Goal: Task Accomplishment & Management: Use online tool/utility

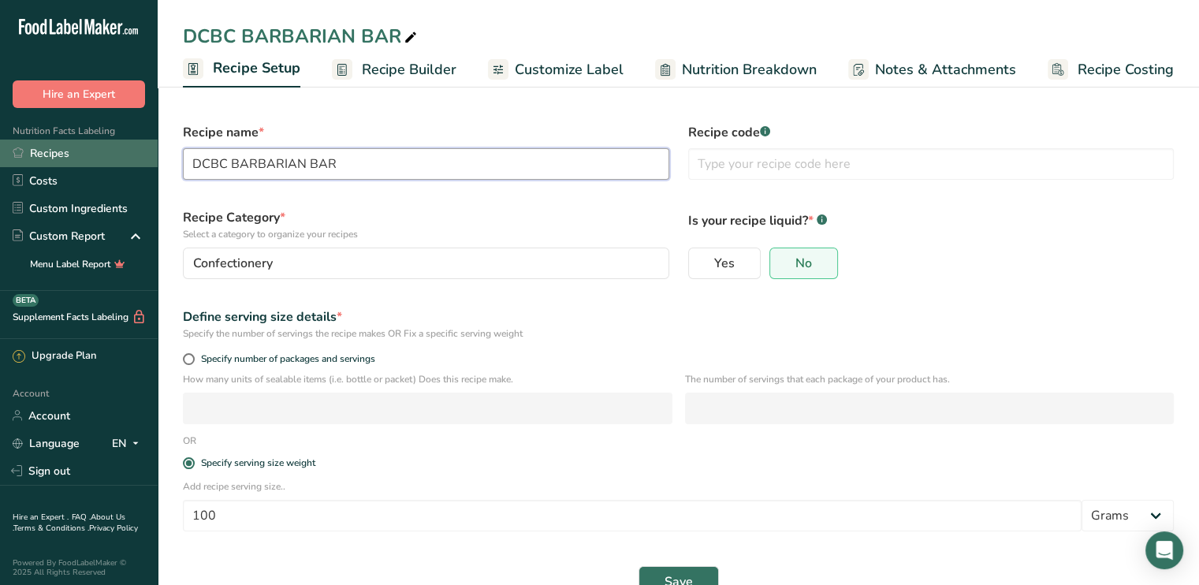
drag, startPoint x: 225, startPoint y: 162, endPoint x: 126, endPoint y: 160, distance: 98.6
click at [128, 162] on div ".a-20{fill:#fff;} Hire an Expert Nutrition Facts Labeling Recipes Costs Custom …" at bounding box center [599, 311] width 1199 height 623
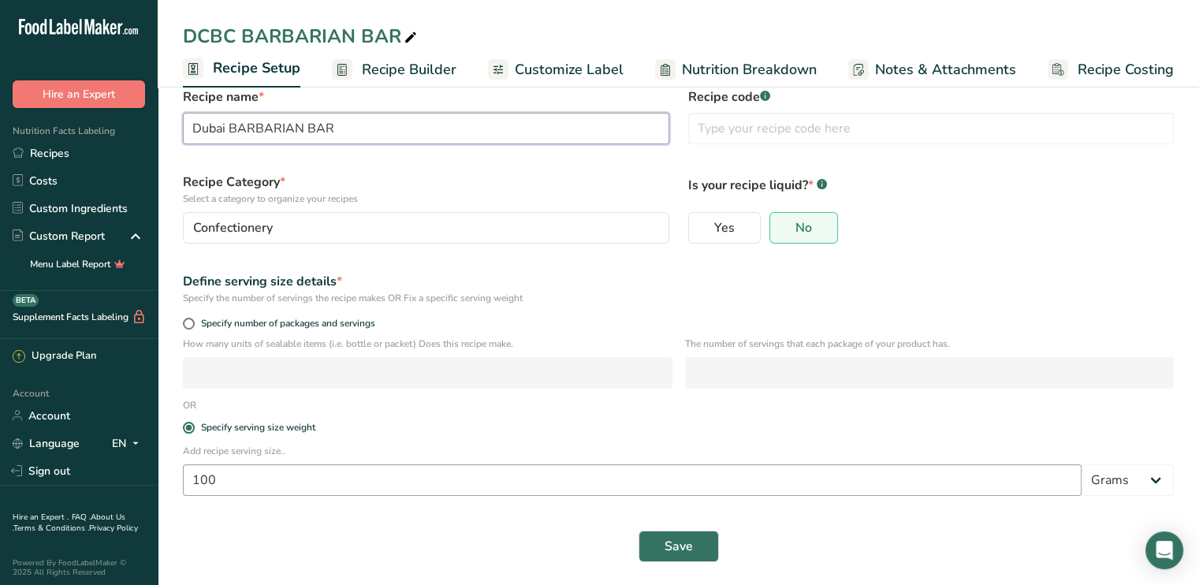
scroll to position [38, 0]
type input "Dubai BARBARIAN BAR"
click at [673, 554] on button "Save" at bounding box center [679, 544] width 80 height 32
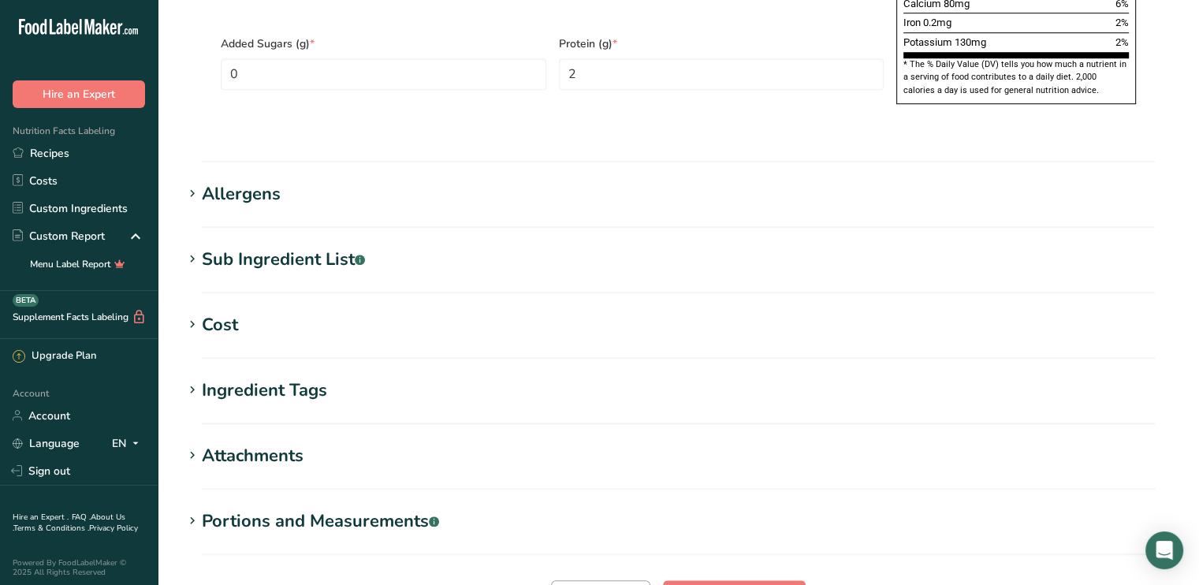
scroll to position [1319, 0]
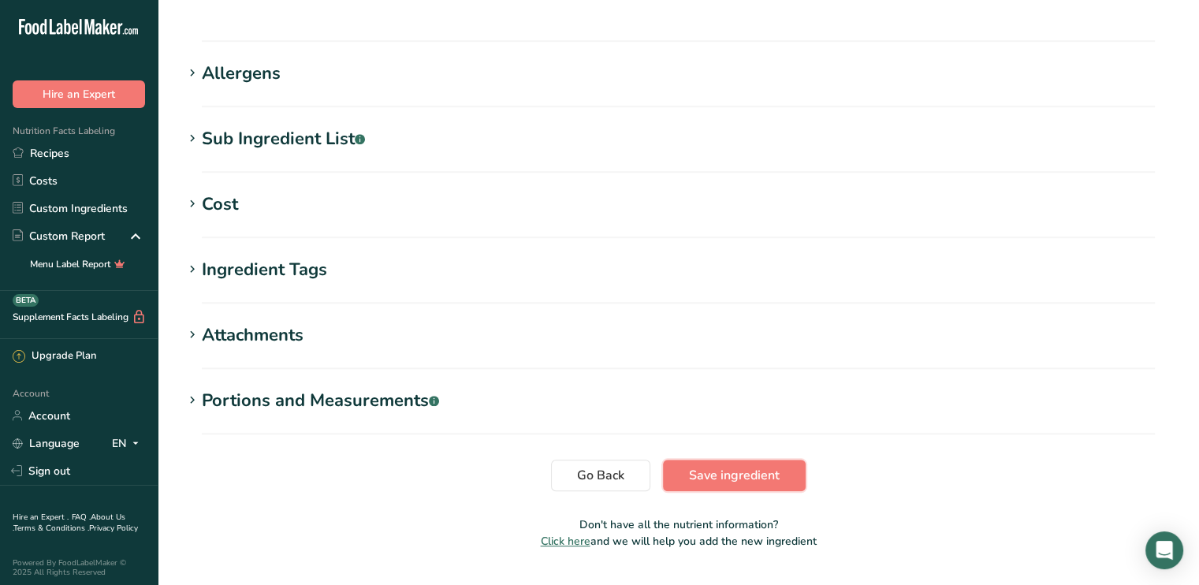
click at [716, 466] on span "Save ingredient" at bounding box center [734, 475] width 91 height 19
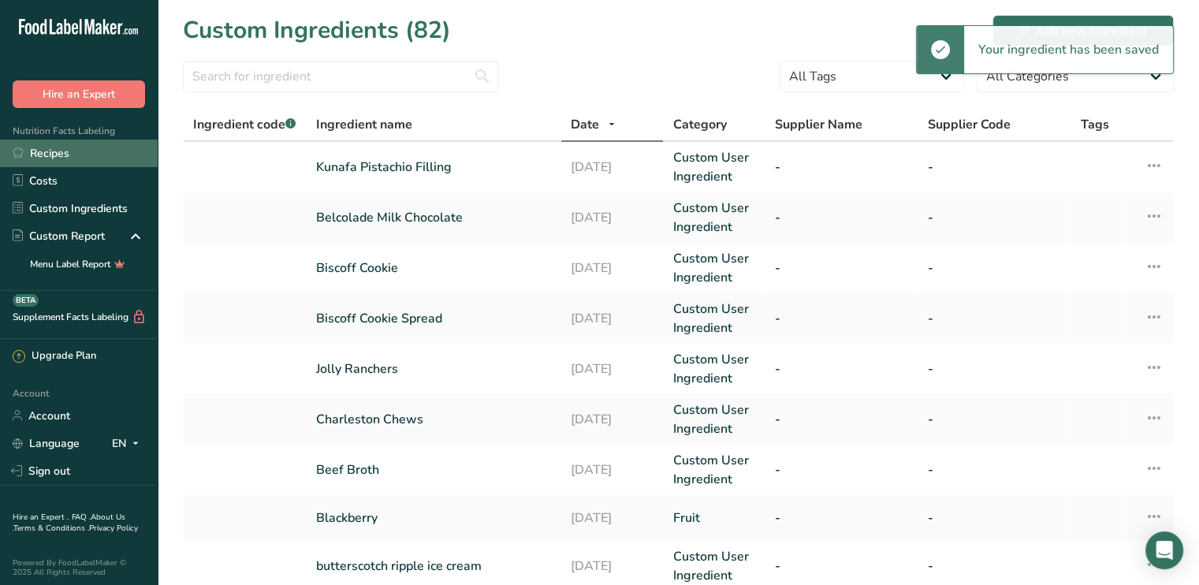
click at [58, 145] on link "Recipes" at bounding box center [79, 154] width 158 height 28
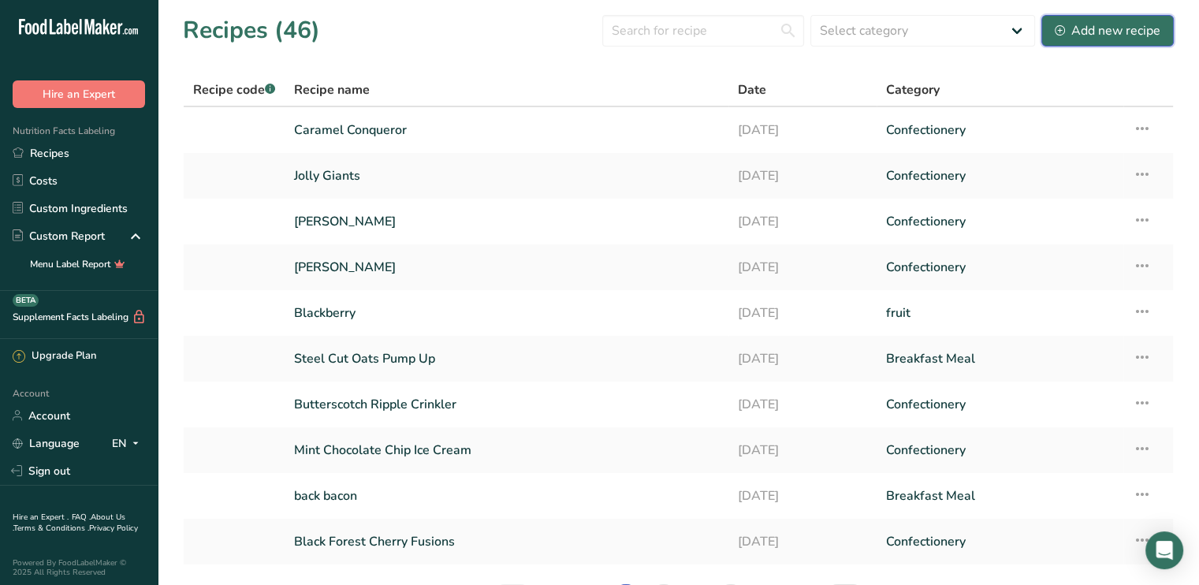
click at [1105, 34] on div "Add new recipe" at bounding box center [1108, 30] width 106 height 19
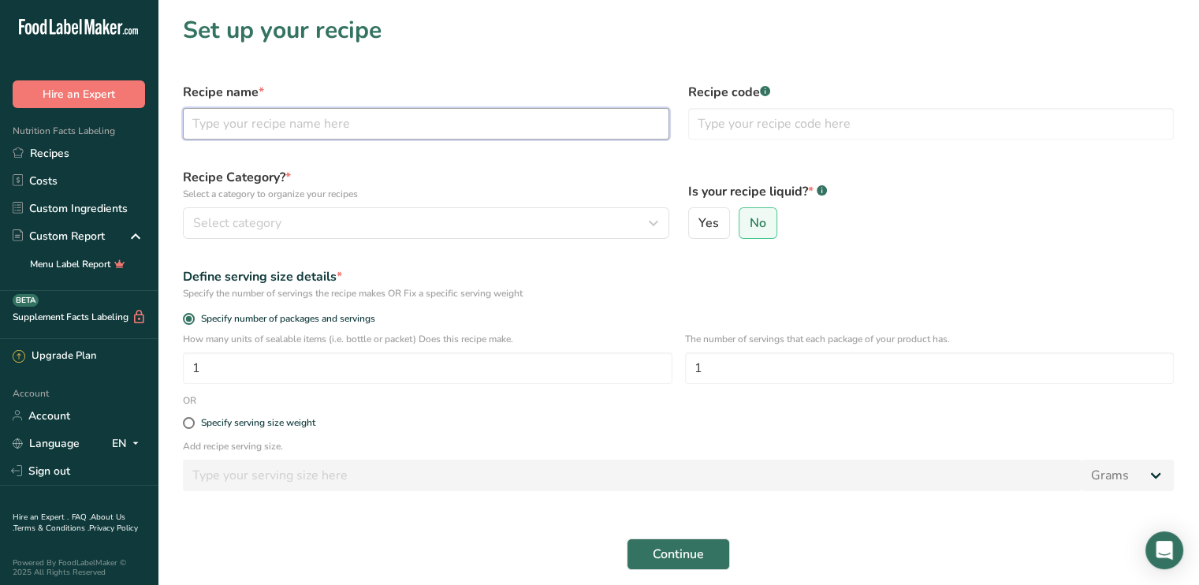
click at [243, 120] on input "text" at bounding box center [426, 124] width 486 height 32
type input "Fruit n Flowers Barbarian Bar"
click at [188, 423] on span at bounding box center [189, 423] width 12 height 12
click at [188, 423] on input "Specify serving size weight" at bounding box center [188, 423] width 10 height 10
radio input "true"
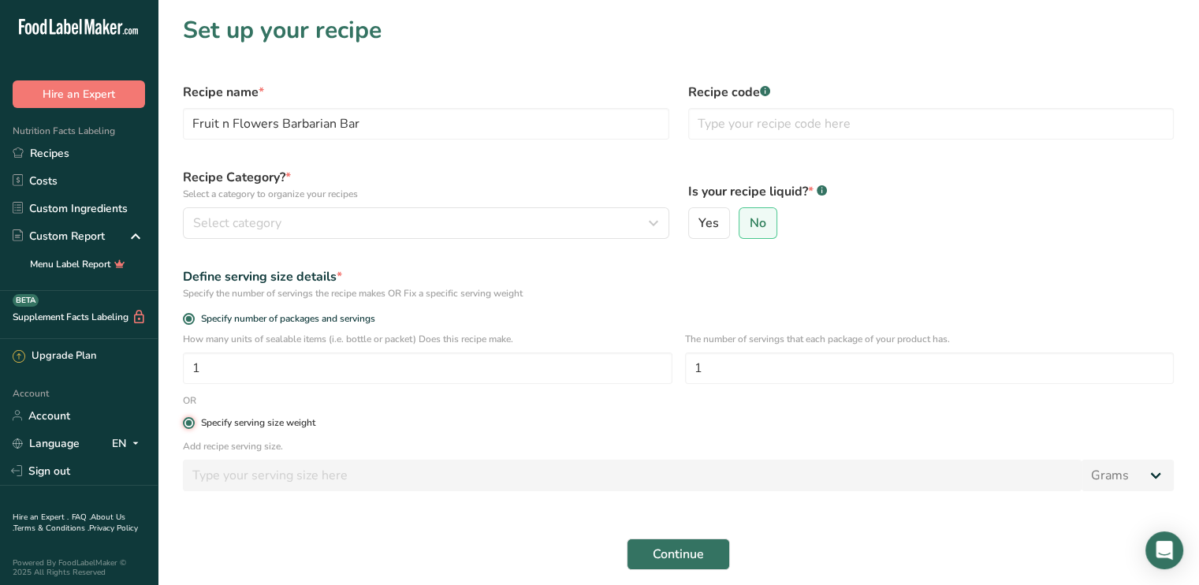
radio input "false"
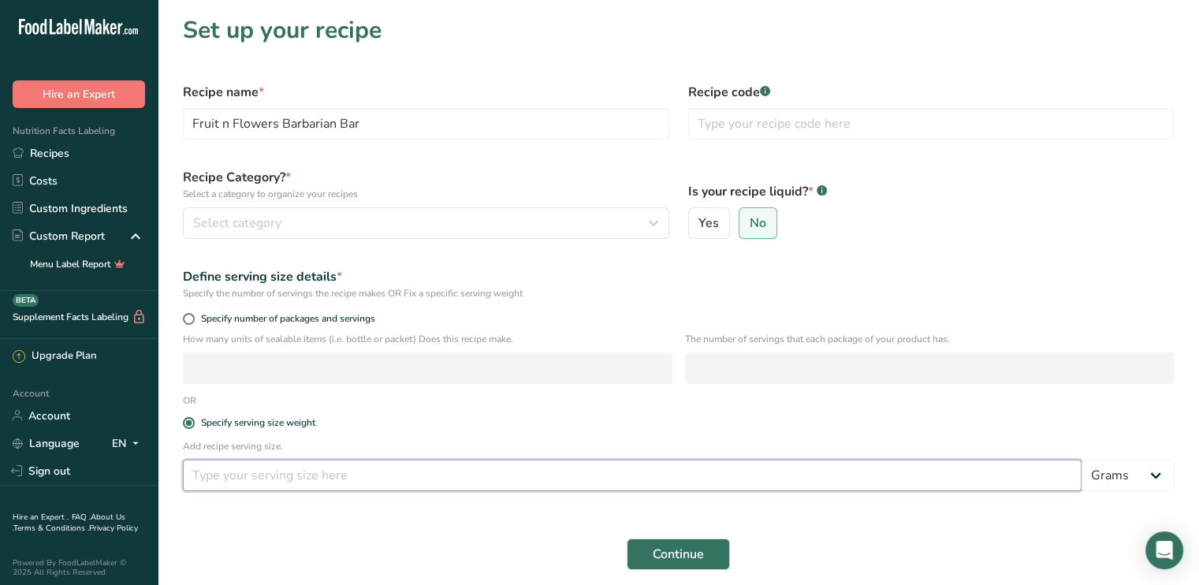
click at [211, 475] on input "number" at bounding box center [632, 476] width 899 height 32
type input "100"
click at [704, 557] on button "Continue" at bounding box center [678, 555] width 103 height 32
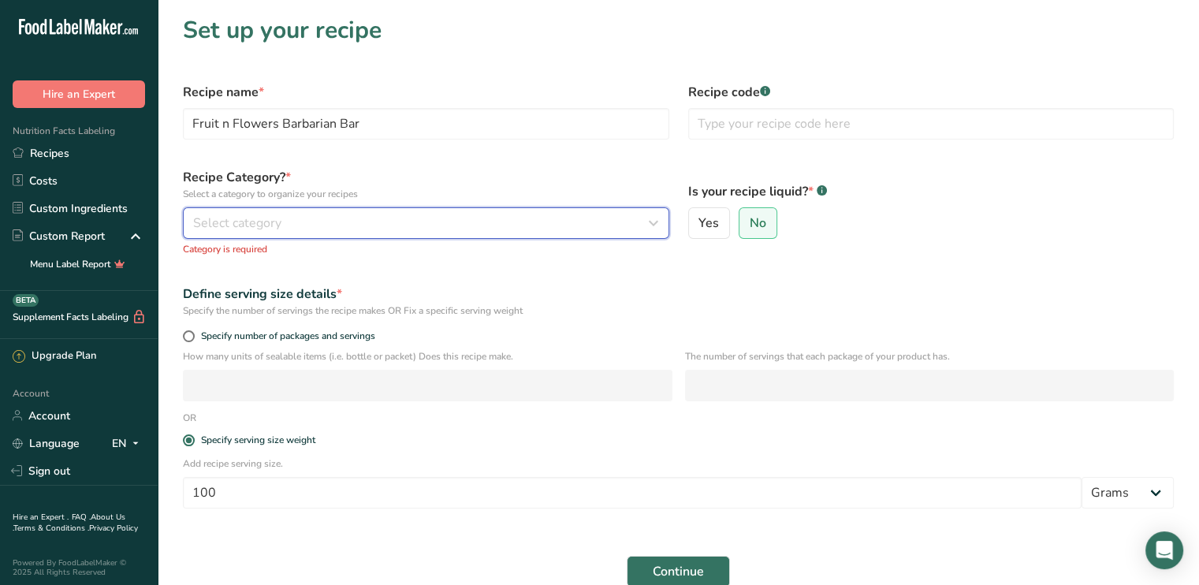
click at [230, 221] on span "Select category" at bounding box center [237, 223] width 88 height 19
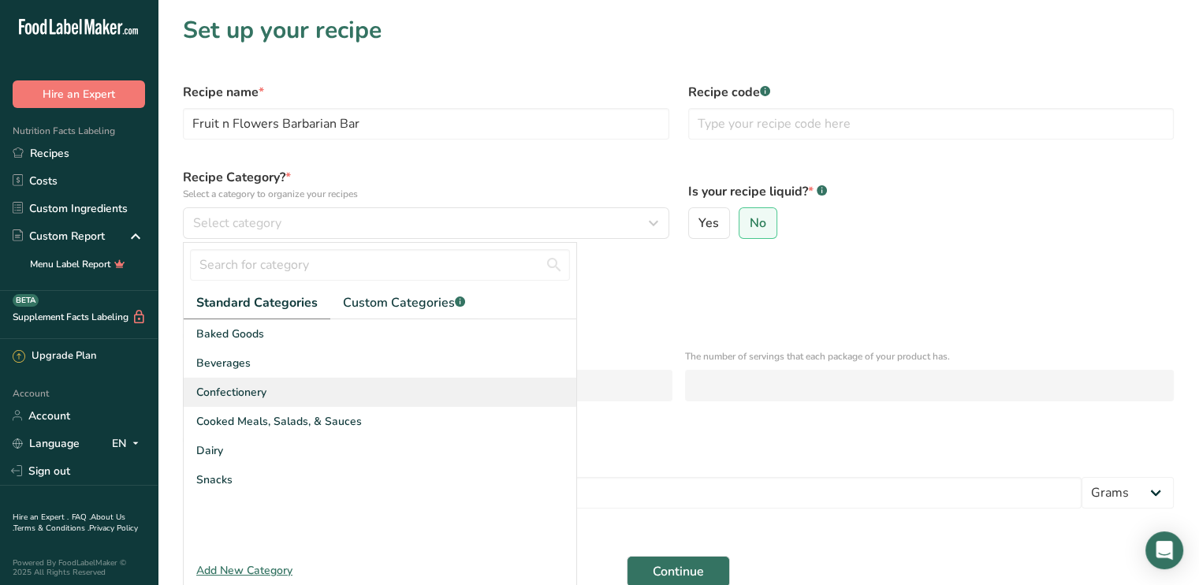
click at [220, 395] on span "Confectionery" at bounding box center [231, 392] width 70 height 17
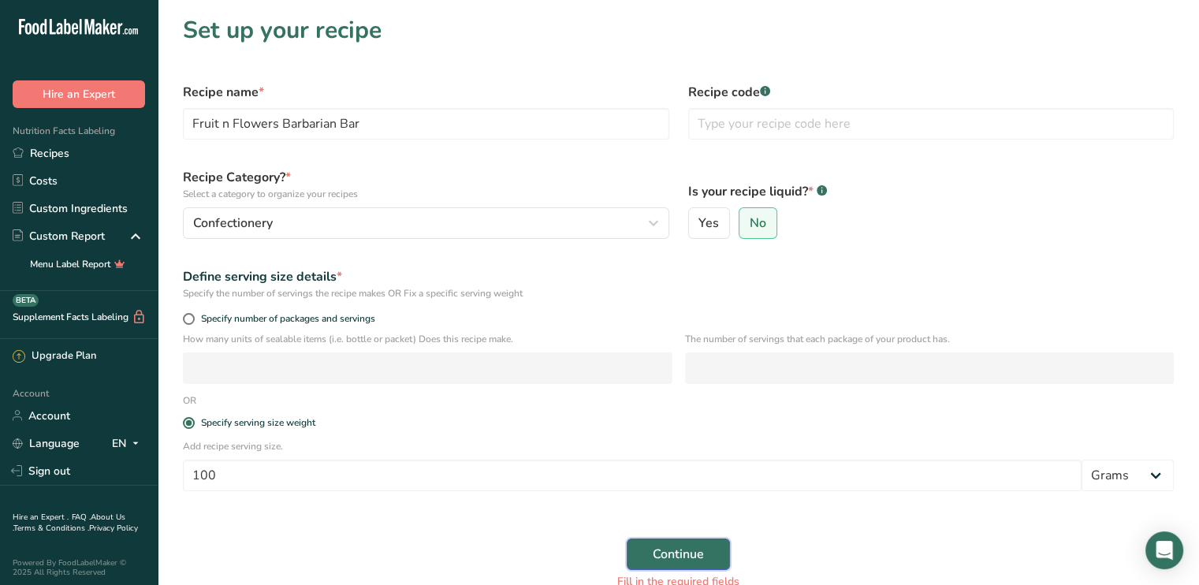
click at [697, 542] on button "Continue" at bounding box center [678, 555] width 103 height 32
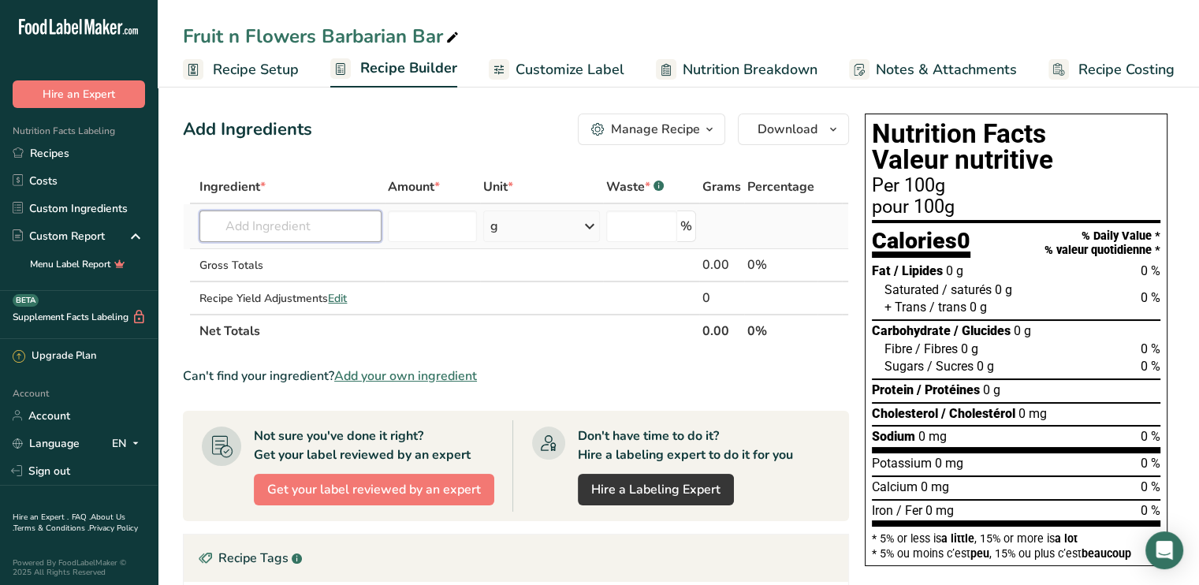
click at [254, 225] on input "text" at bounding box center [289, 227] width 181 height 32
type input "j"
type input "Dark Chocolate Callabaut"
click at [288, 286] on div "Add your own ingredient" at bounding box center [290, 284] width 156 height 17
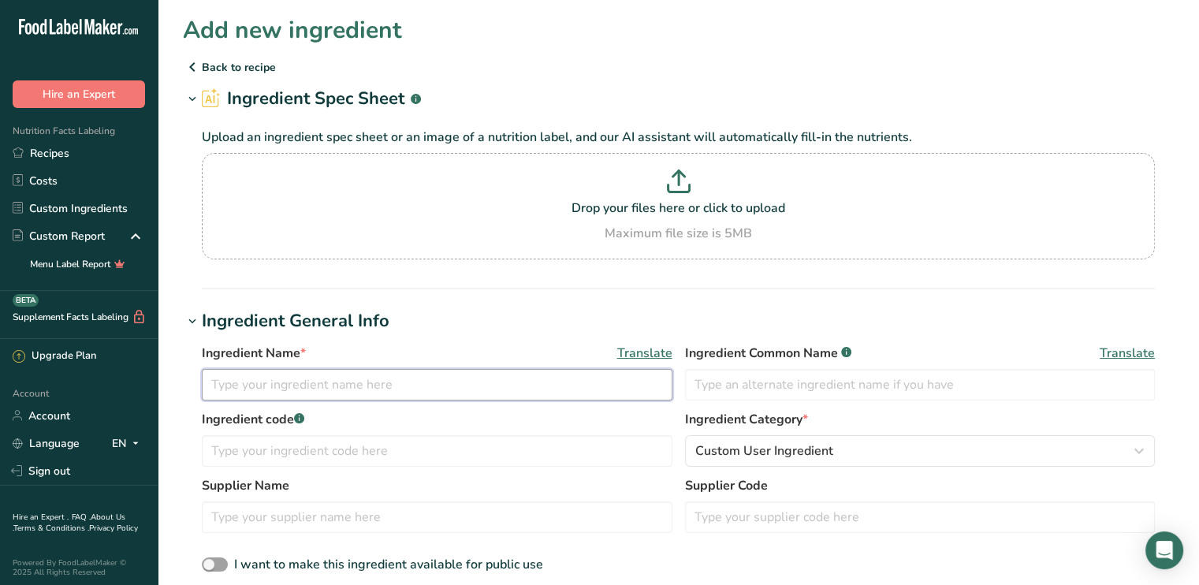
click at [224, 380] on input "text" at bounding box center [437, 385] width 471 height 32
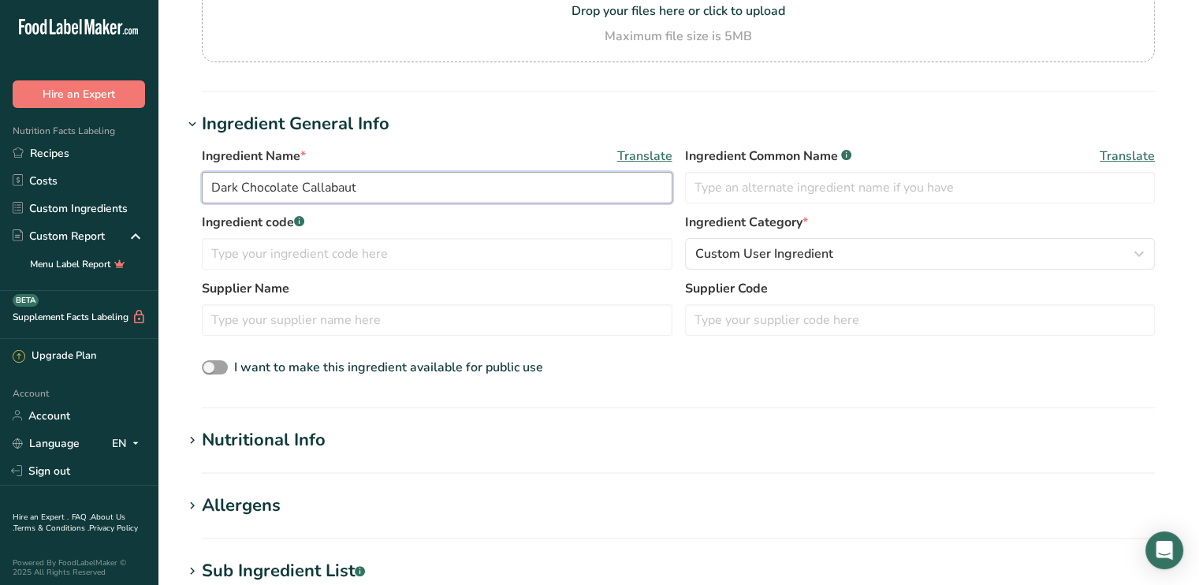
scroll to position [237, 0]
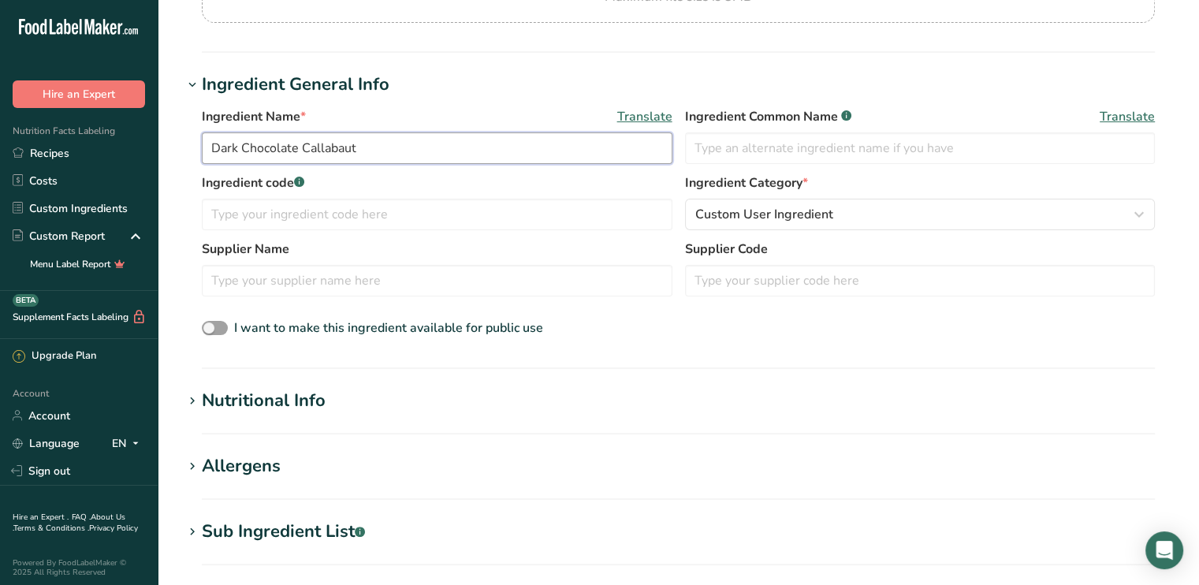
type input "Dark Chocolate Callabaut"
click at [249, 409] on div "Nutritional Info" at bounding box center [264, 401] width 124 height 26
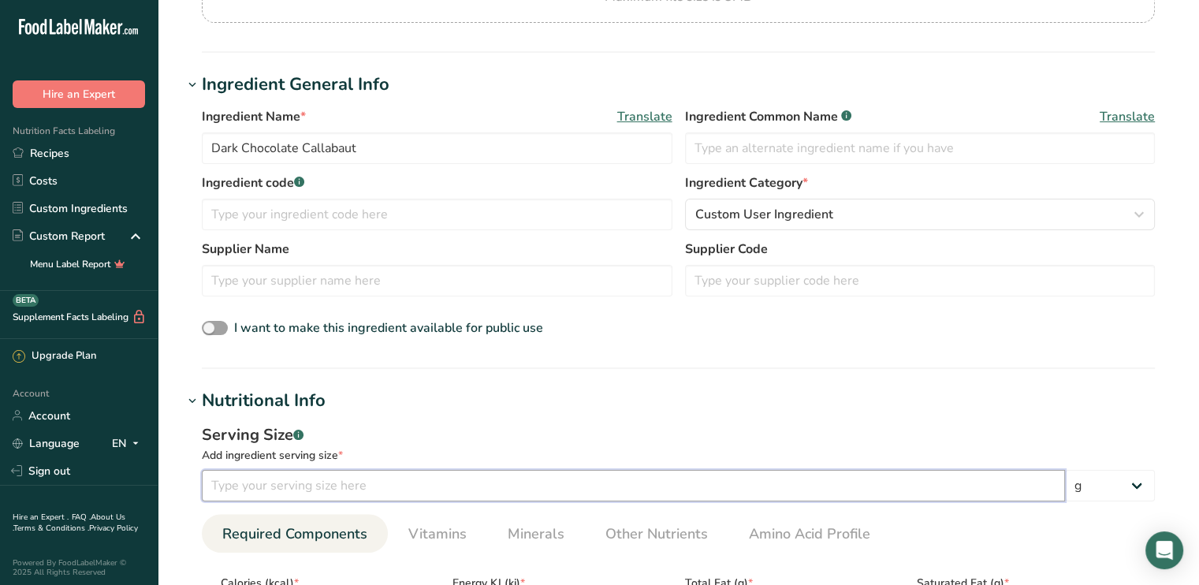
click at [234, 483] on input "number" at bounding box center [633, 486] width 863 height 32
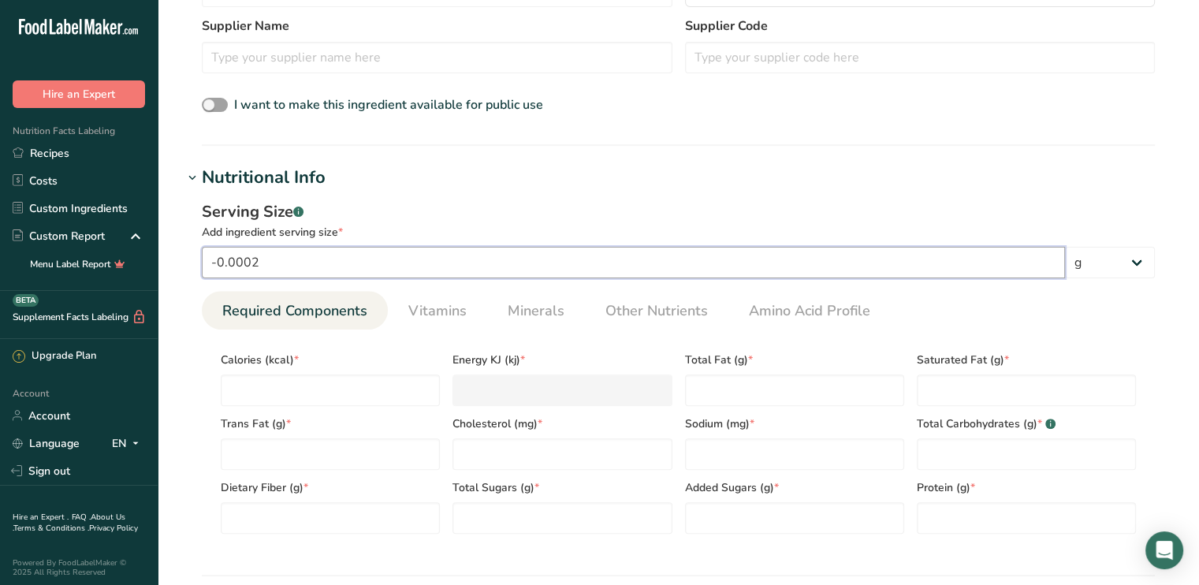
scroll to position [473, 0]
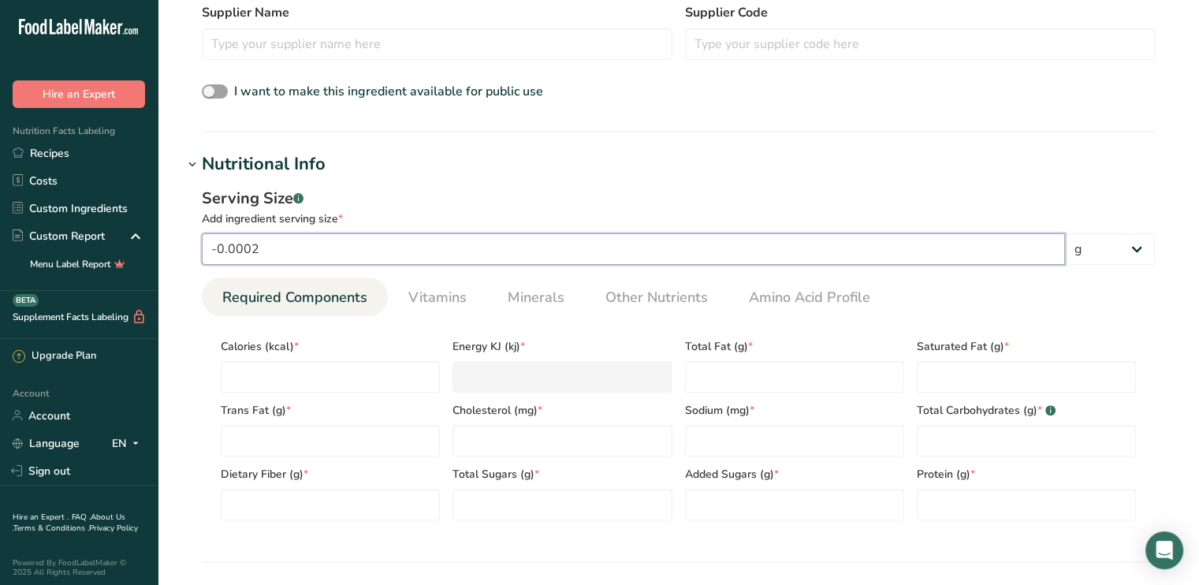
drag, startPoint x: 279, startPoint y: 234, endPoint x: 153, endPoint y: 240, distance: 126.3
click at [153, 240] on div ".a-20{fill:#fff;} Hire an Expert Nutrition Facts Labeling Recipes Costs Custom …" at bounding box center [599, 337] width 1199 height 1620
type input "40"
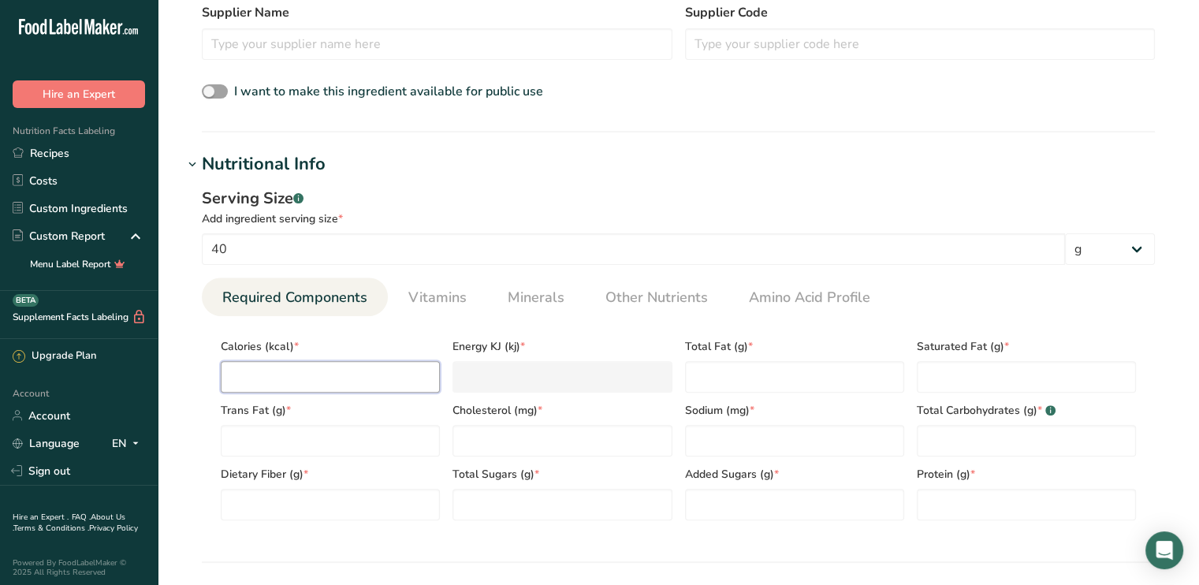
click at [247, 371] on input "number" at bounding box center [330, 377] width 219 height 32
type input "2"
type KJ "8.4"
type input "20"
type KJ "83.7"
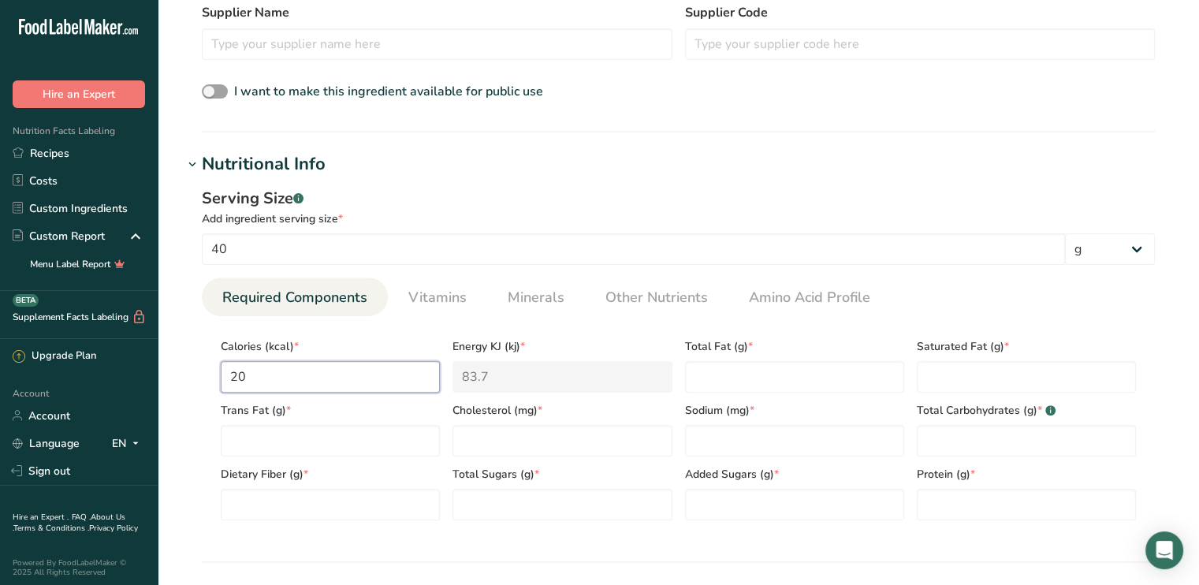
type input "200"
type KJ "836.8"
type input "200"
type Fat "15"
type Fat "9"
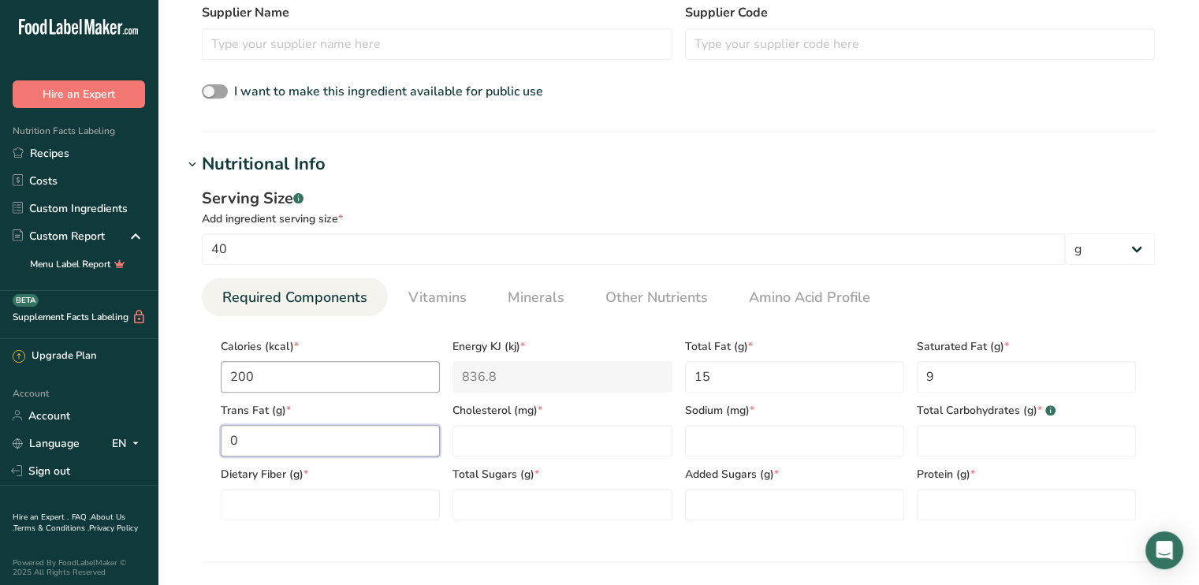
type Fat "0"
type input "0"
type Carbohydrates "23"
type Fiber "3"
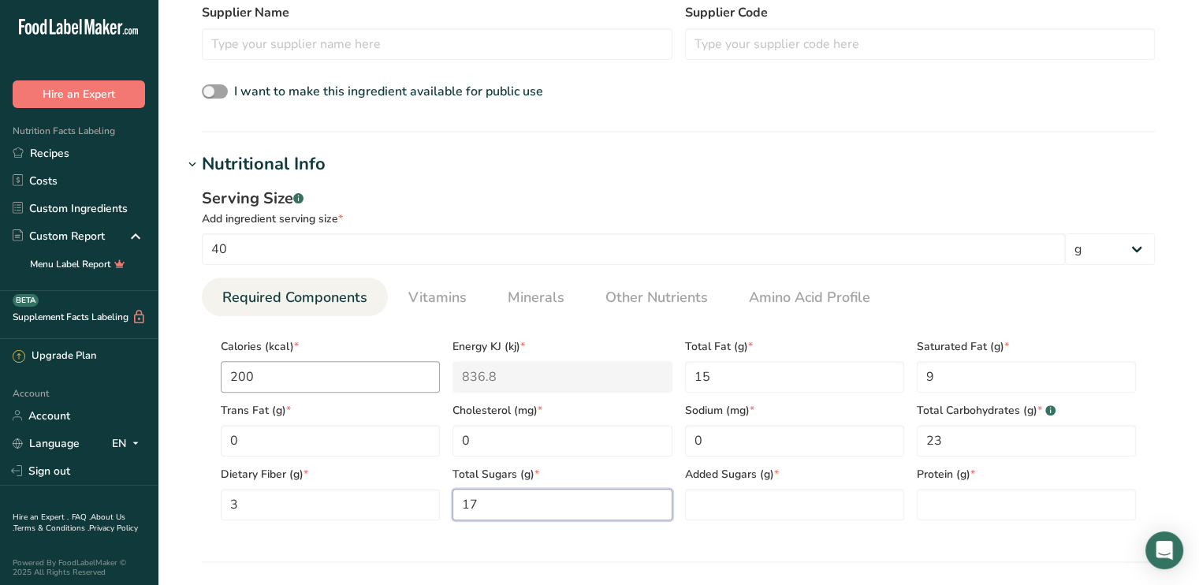
type Sugars "17"
type Sugars "0"
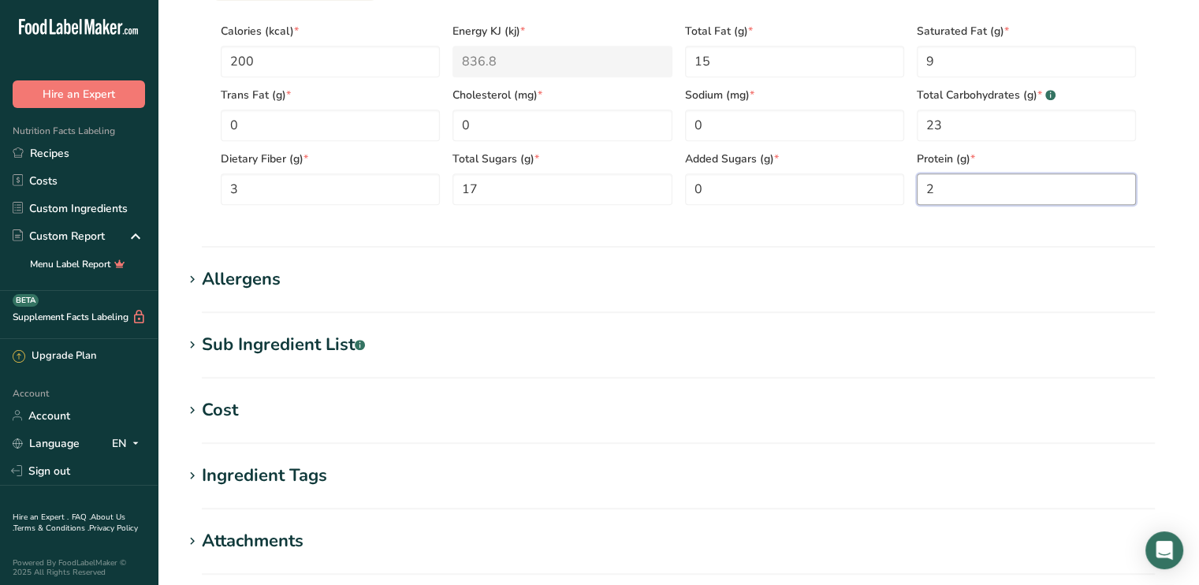
scroll to position [1034, 0]
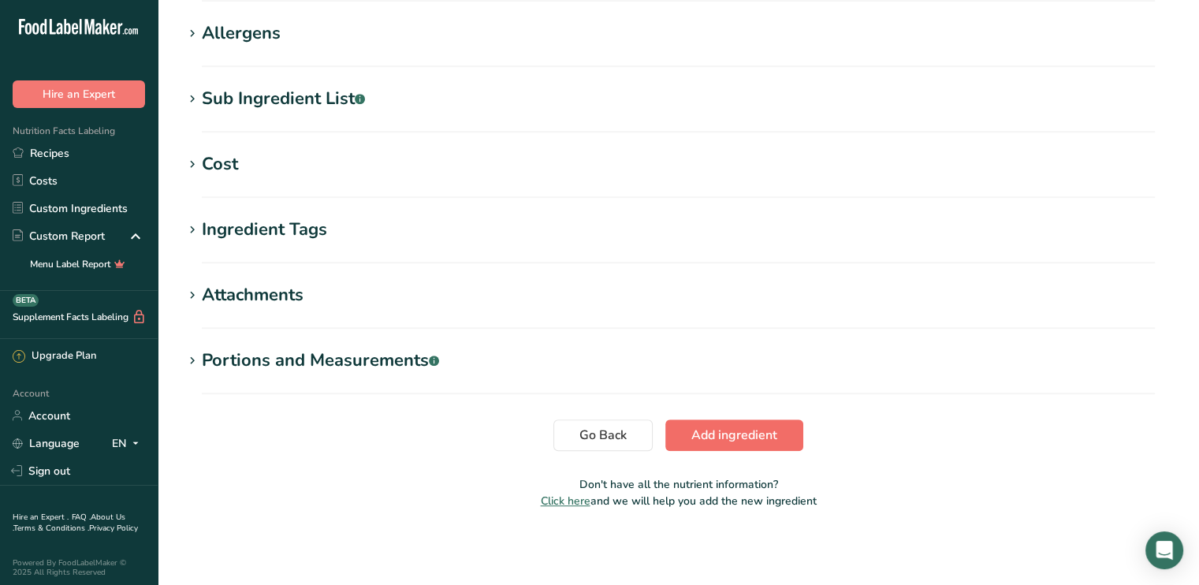
type input "2"
click at [747, 443] on span "Add ingredient" at bounding box center [734, 435] width 86 height 19
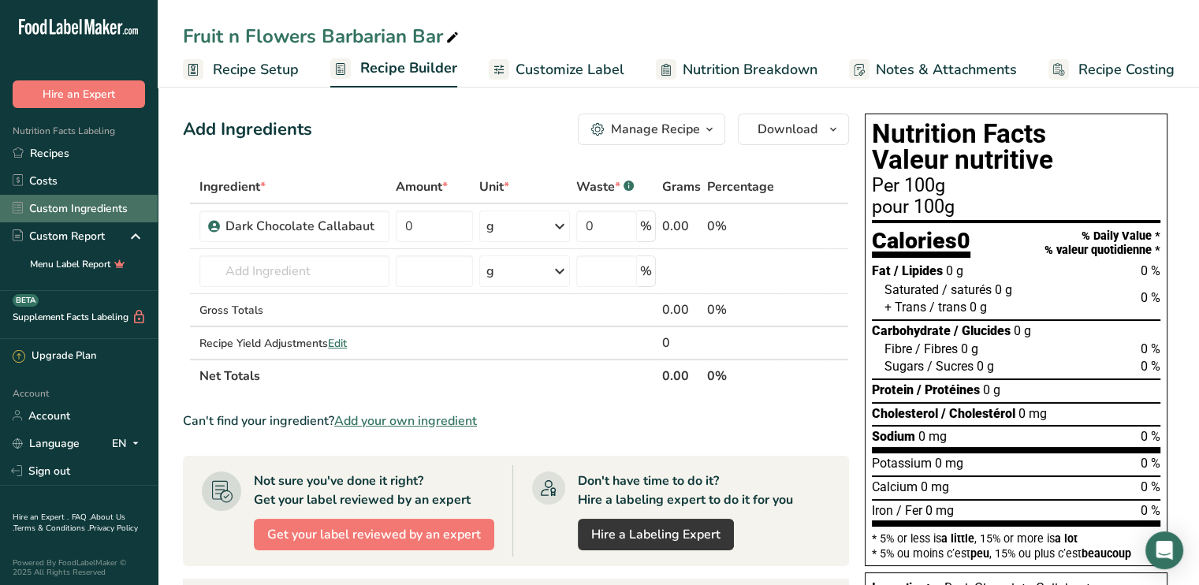
click at [50, 204] on link "Custom Ingredients" at bounding box center [79, 209] width 158 height 28
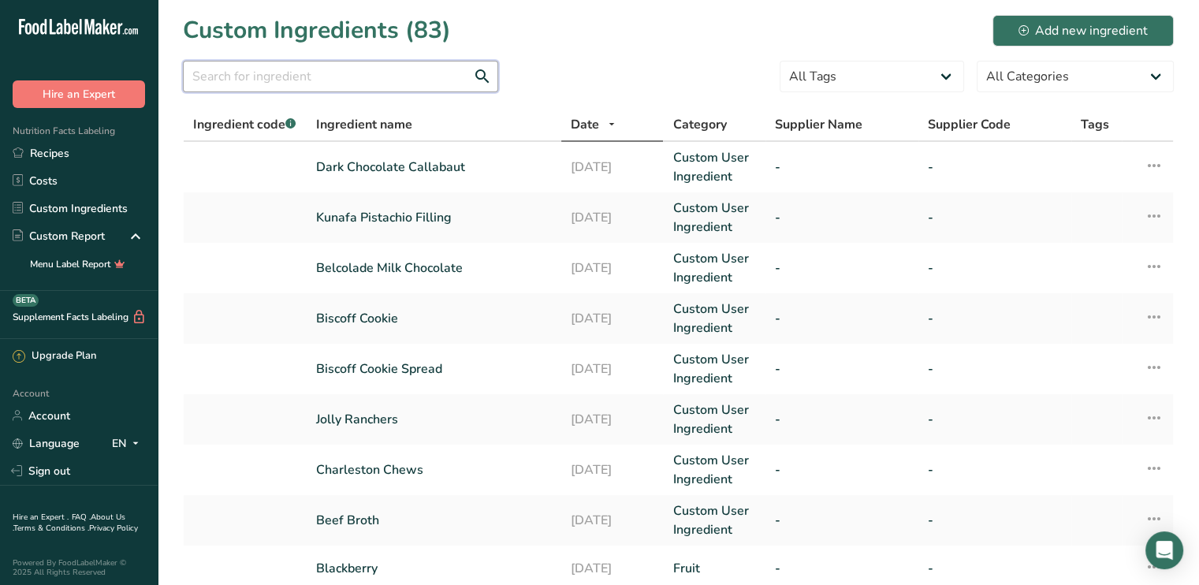
click at [305, 80] on input "text" at bounding box center [340, 77] width 315 height 32
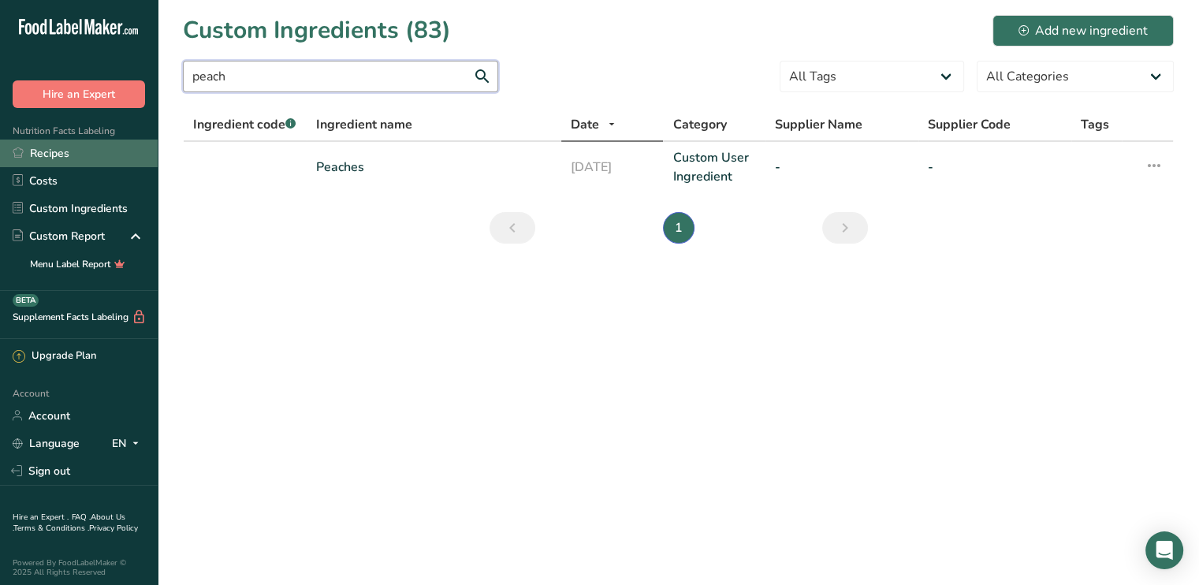
type input "peach"
click at [60, 147] on link "Recipes" at bounding box center [79, 154] width 158 height 28
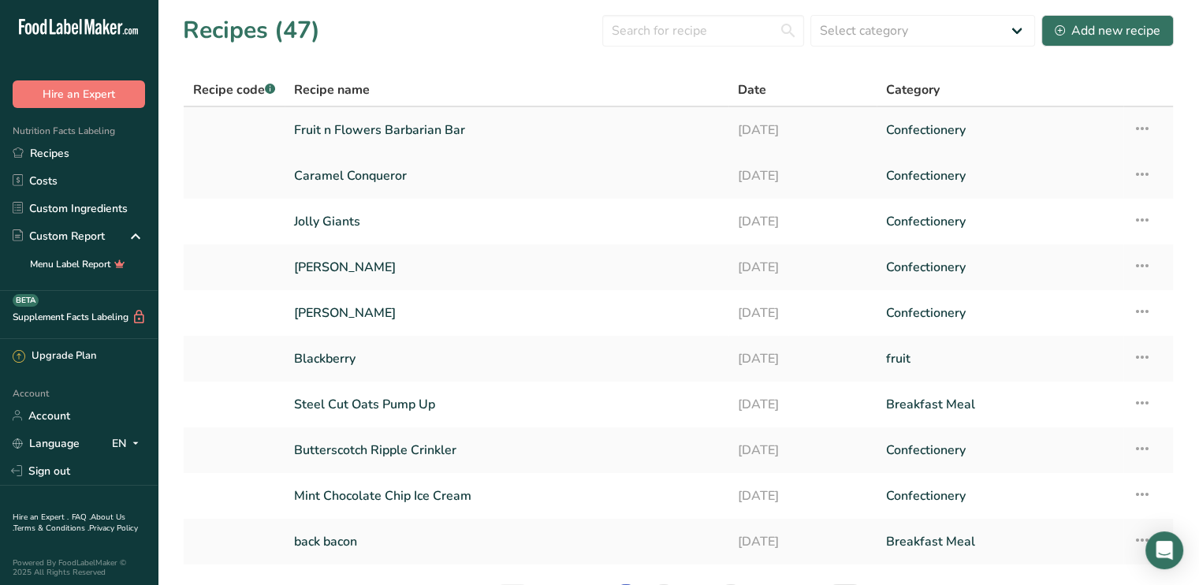
click at [397, 122] on link "Fruit n Flowers Barbarian Bar" at bounding box center [506, 130] width 425 height 33
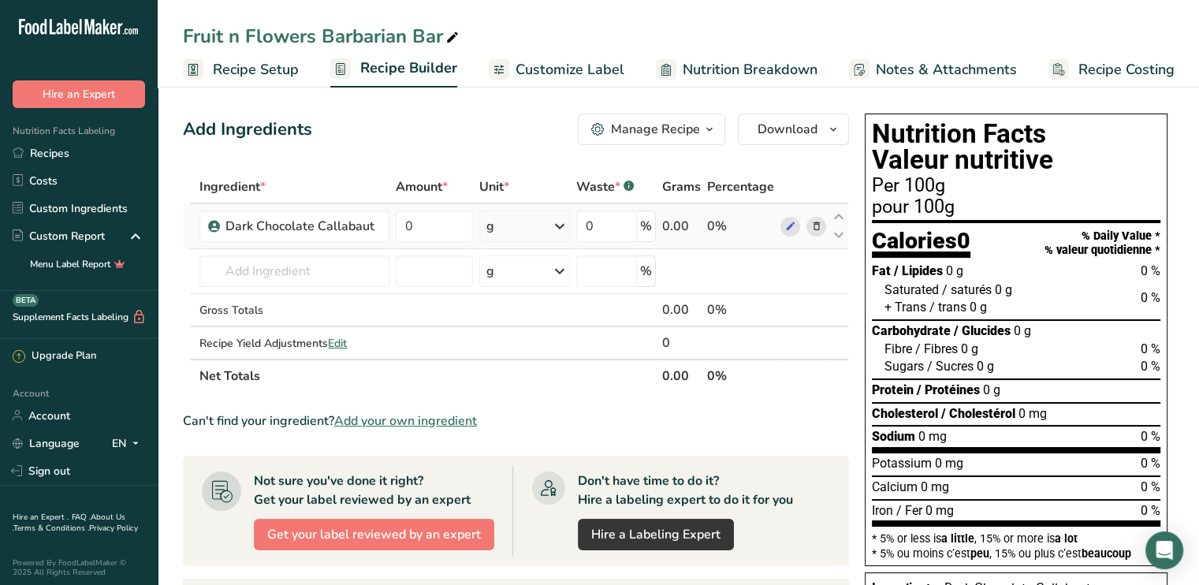
click at [818, 225] on icon at bounding box center [816, 226] width 11 height 17
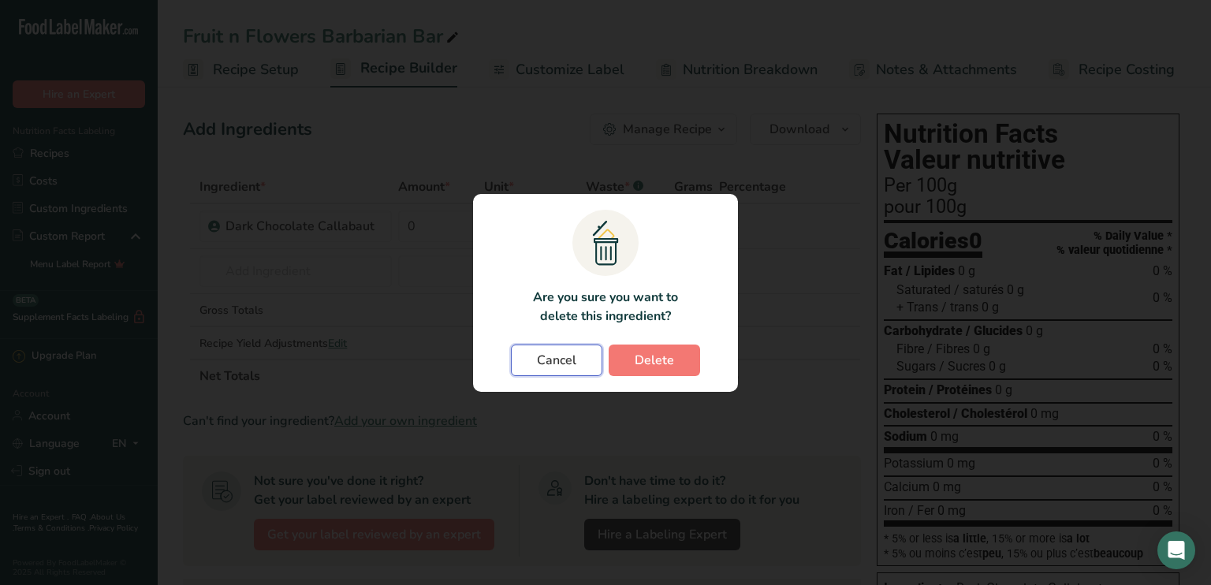
click at [566, 363] on span "Cancel" at bounding box center [556, 360] width 39 height 19
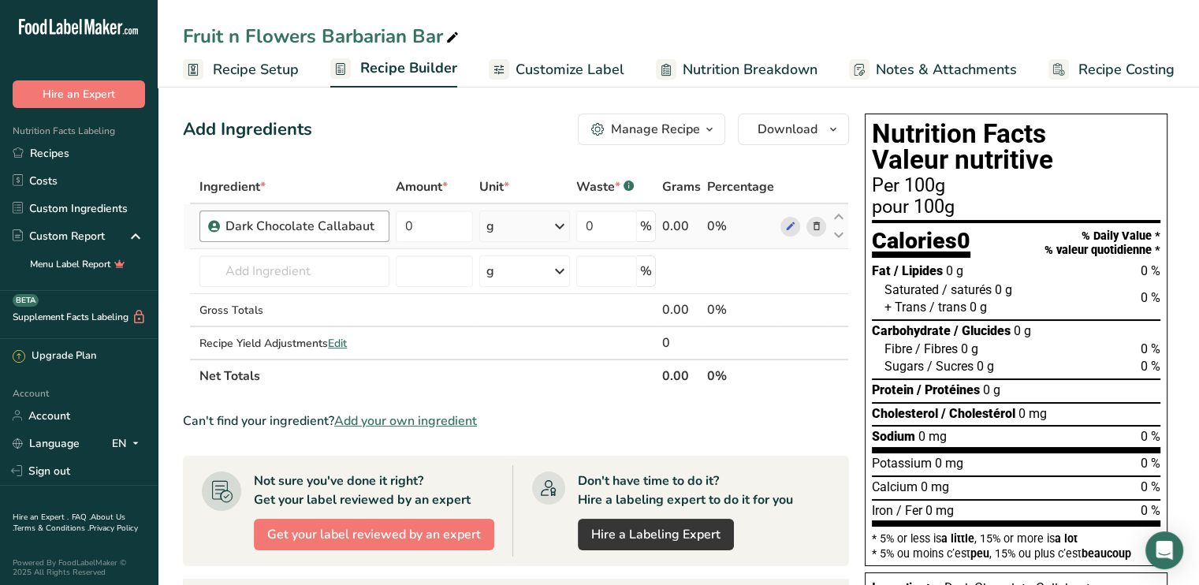
click at [363, 234] on div "Dark Chocolate Callabaut" at bounding box center [303, 226] width 155 height 19
click at [296, 222] on div "Dark Chocolate Callabaut" at bounding box center [303, 226] width 155 height 19
click at [811, 222] on icon at bounding box center [816, 226] width 11 height 17
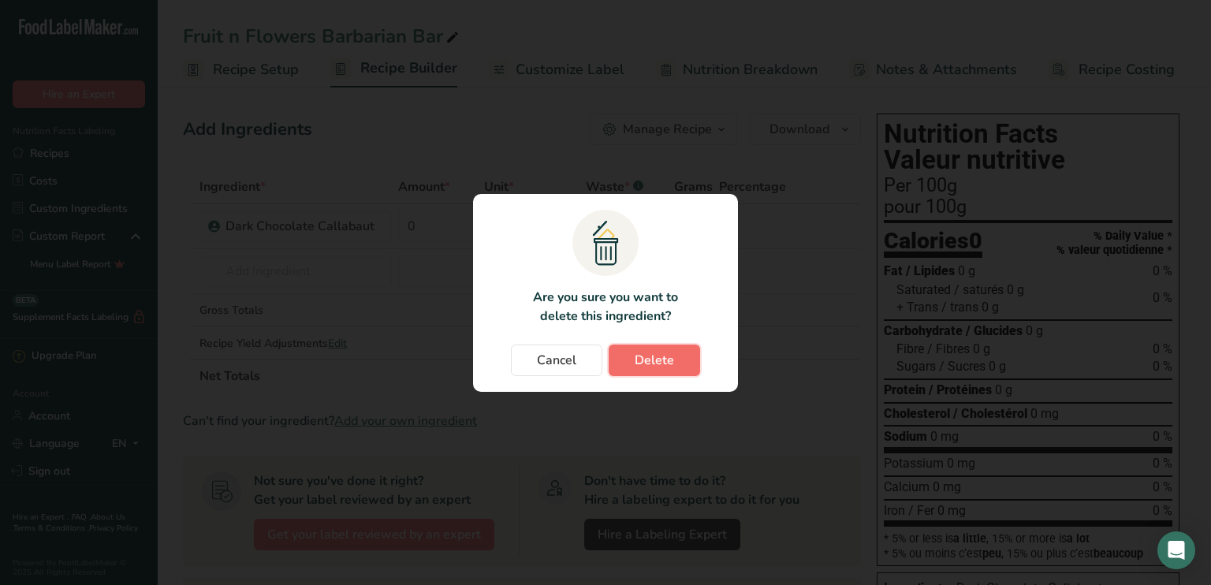
click at [671, 361] on span "Delete" at bounding box center [654, 360] width 39 height 19
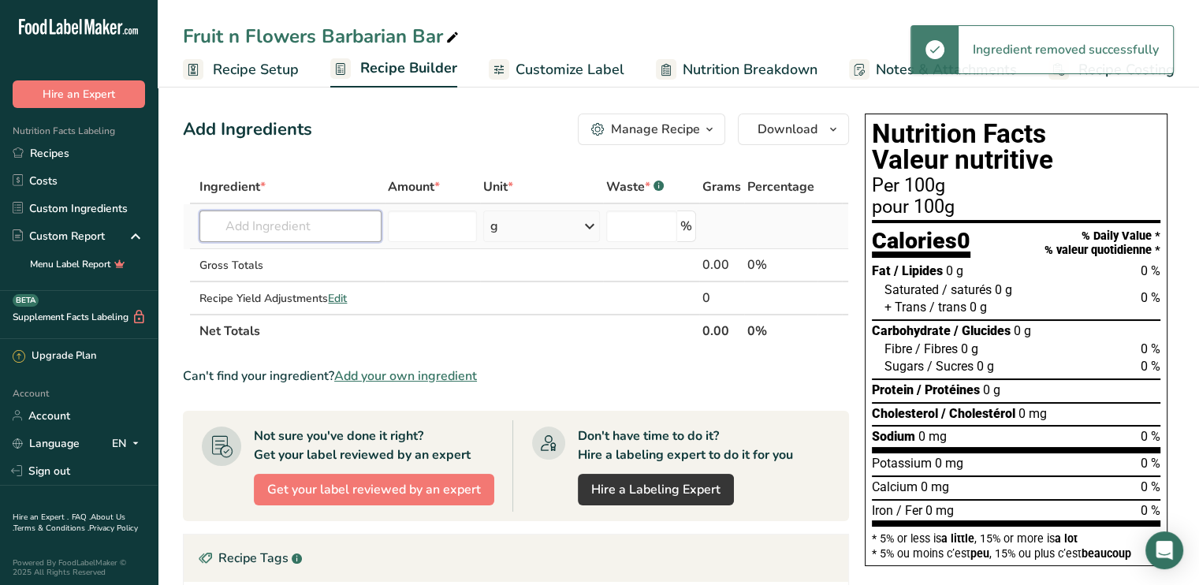
click at [248, 232] on input "text" at bounding box center [289, 227] width 181 height 32
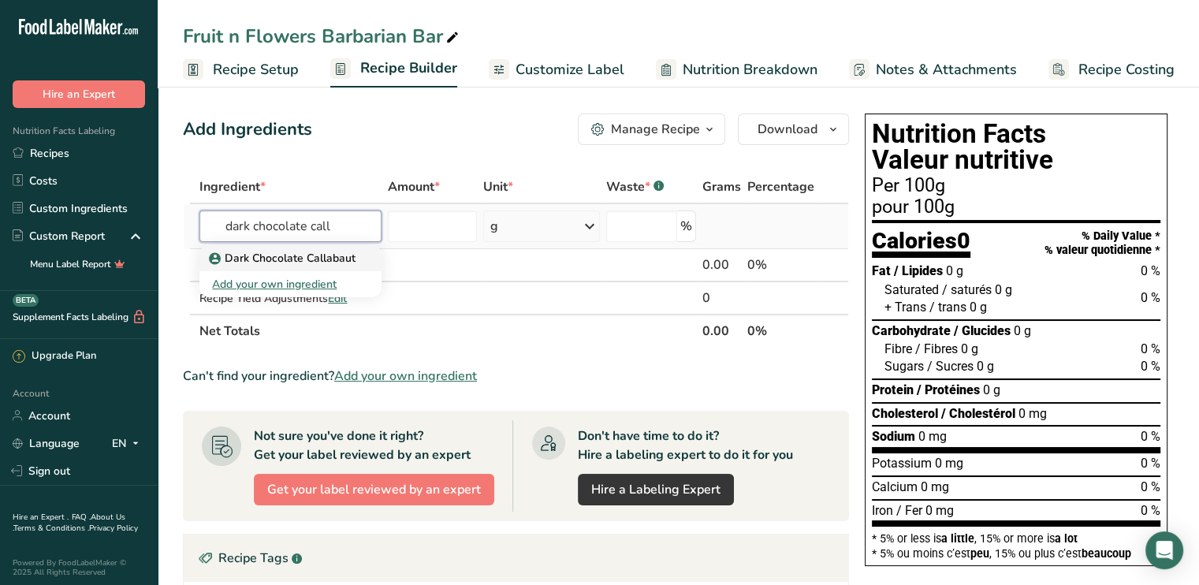
type input "dark chocolate call"
click at [278, 256] on p "Dark Chocolate Callabaut" at bounding box center [284, 258] width 144 height 17
type input "Dark Chocolate Callabaut"
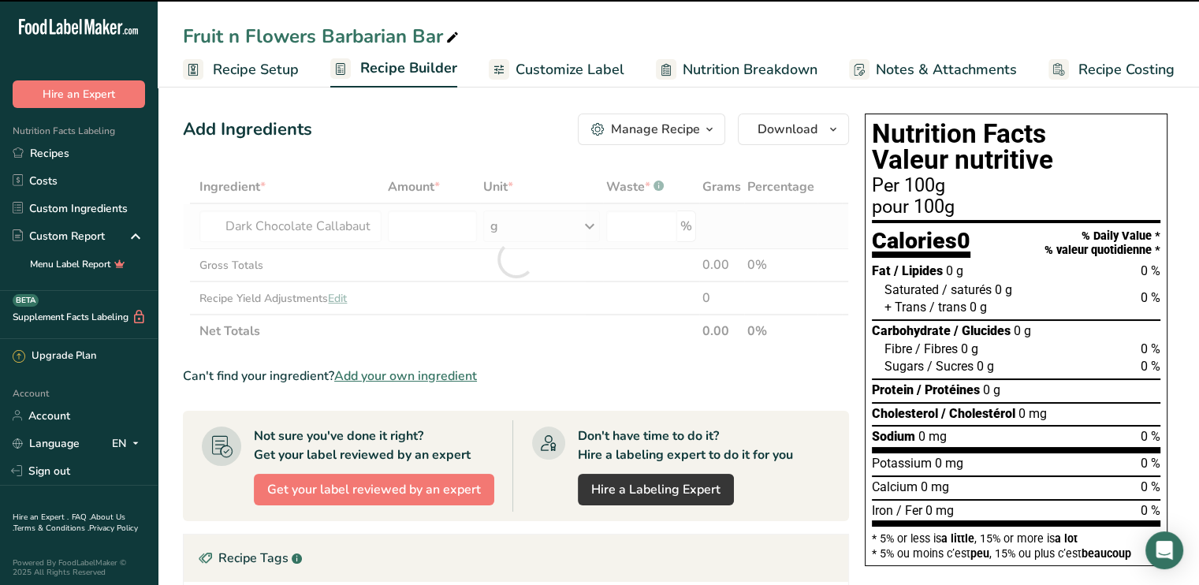
type input "0"
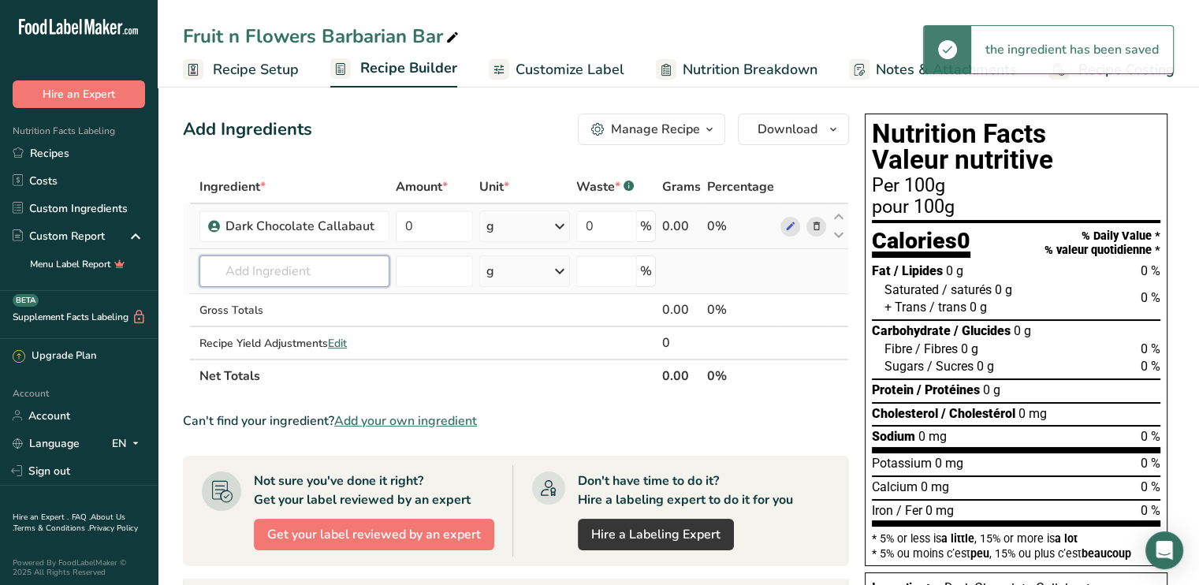
click at [267, 274] on input "text" at bounding box center [294, 271] width 190 height 32
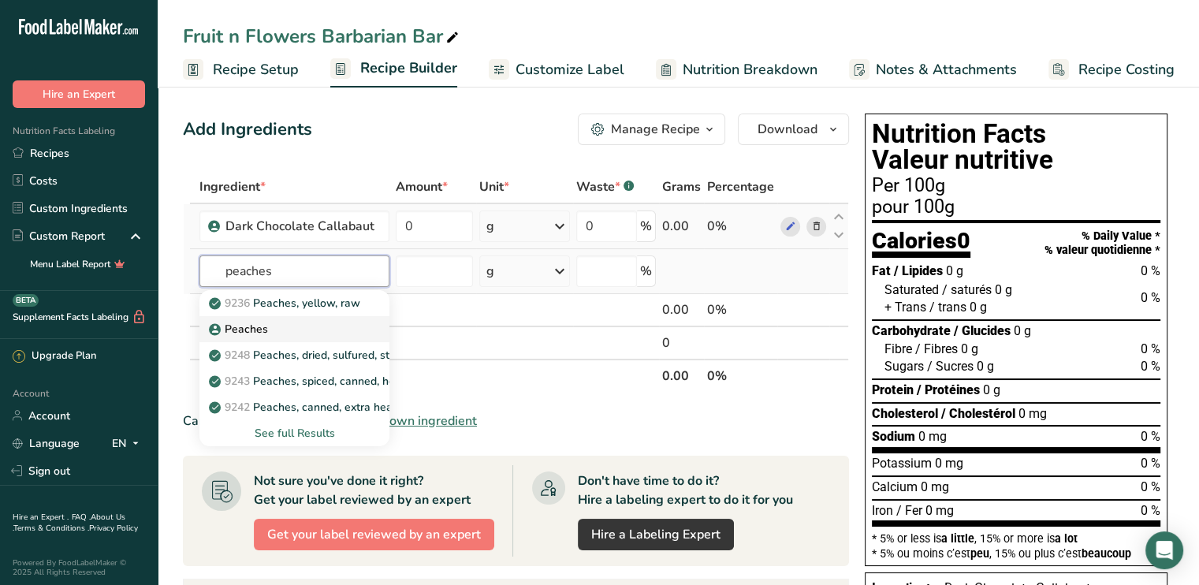
type input "peaches"
click at [252, 322] on p "Peaches" at bounding box center [240, 329] width 56 height 17
type input "Peaches"
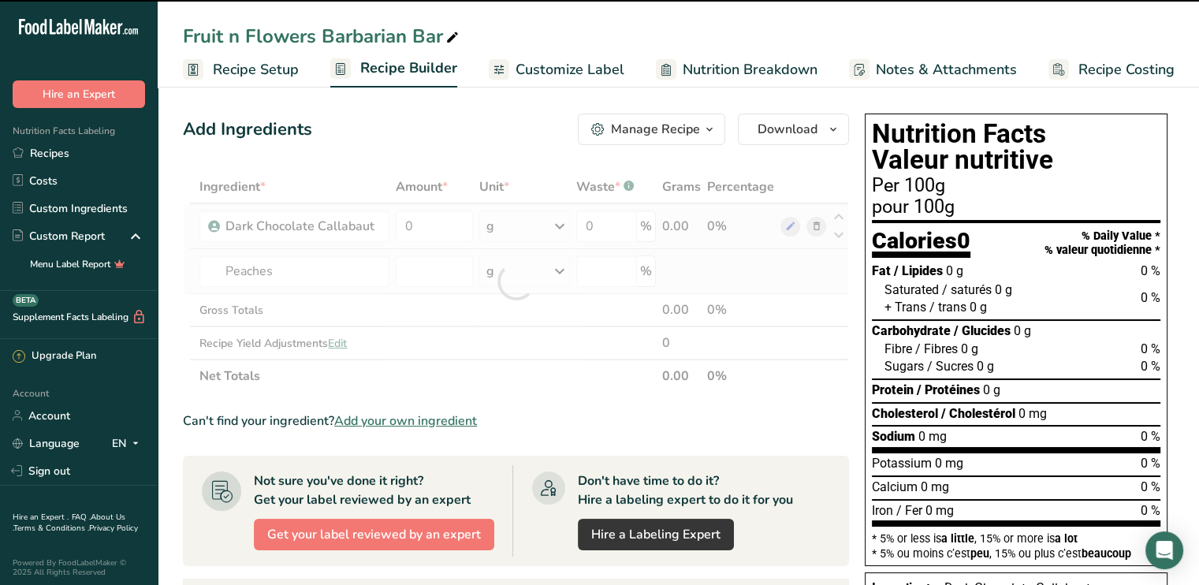
type input "0"
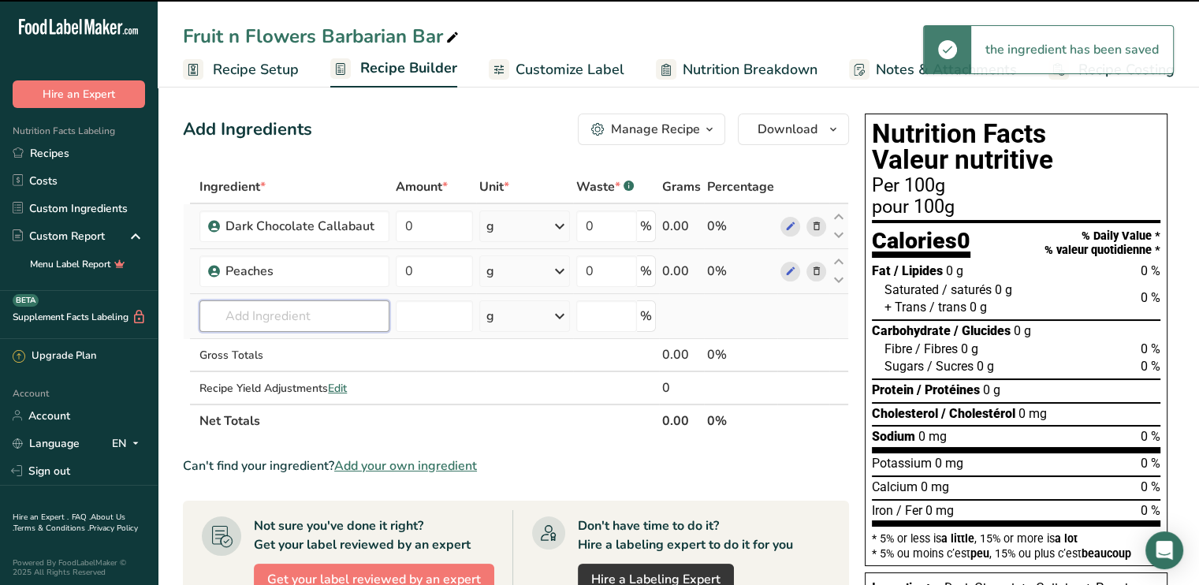
click at [248, 320] on input "text" at bounding box center [294, 316] width 190 height 32
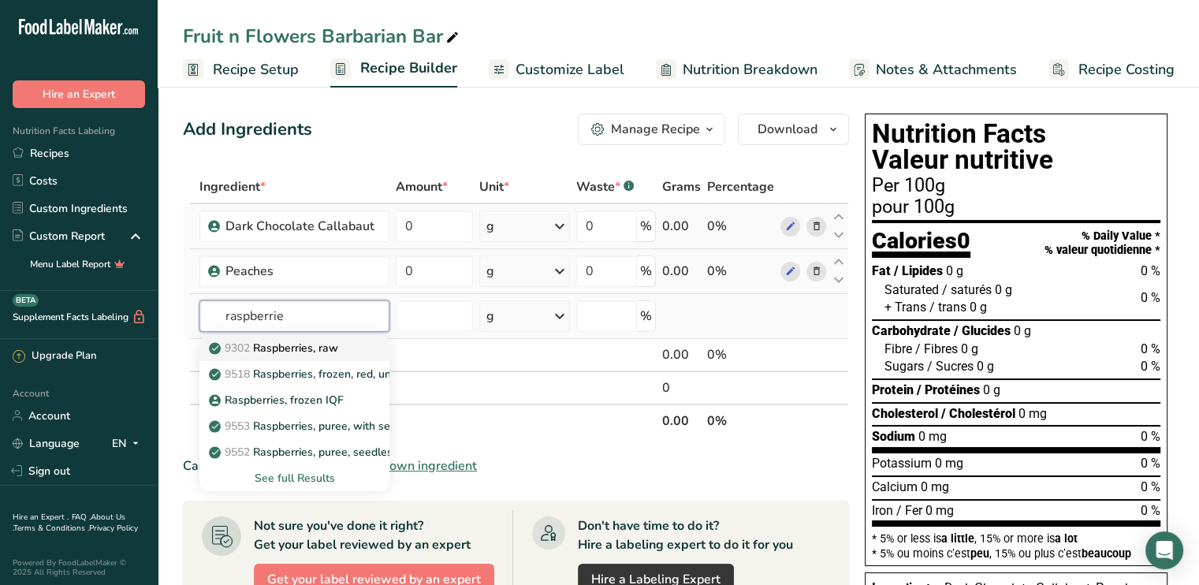
type input "raspberrie"
click at [296, 337] on link "9302 Raspberries, raw" at bounding box center [294, 348] width 190 height 26
type input "Raspberries, raw"
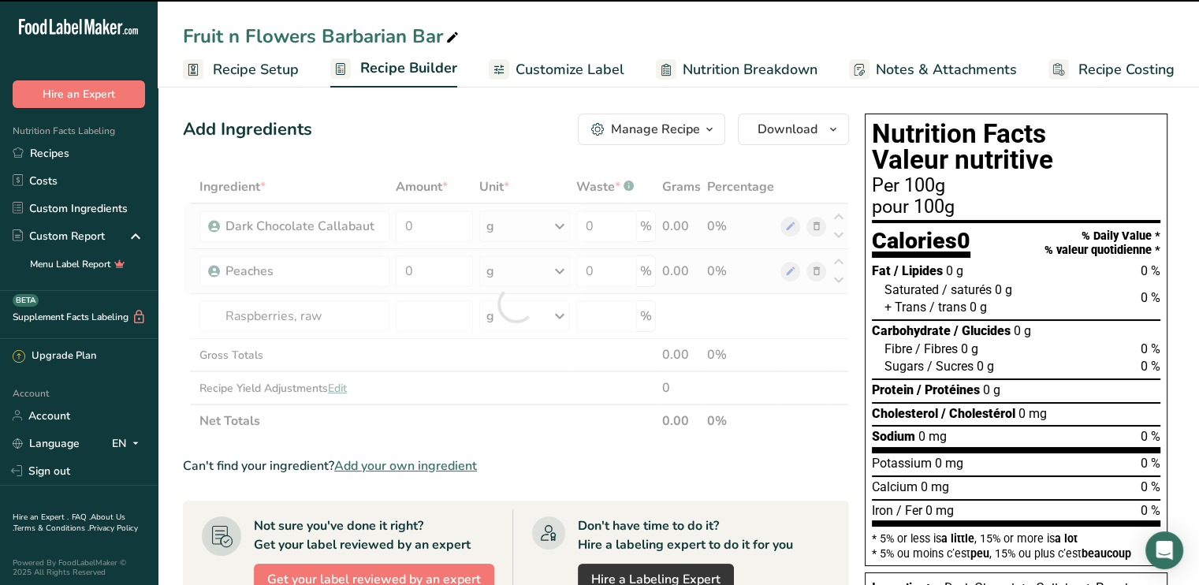
click at [233, 318] on div at bounding box center [516, 303] width 666 height 267
type input "0"
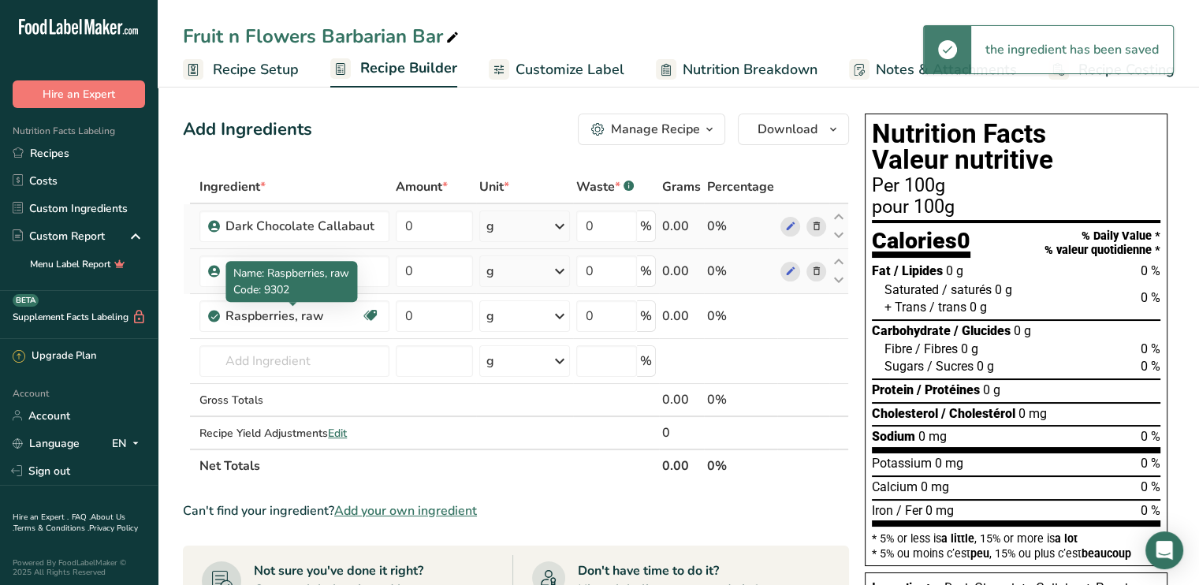
click at [233, 318] on div "Raspberries, raw" at bounding box center [294, 316] width 136 height 19
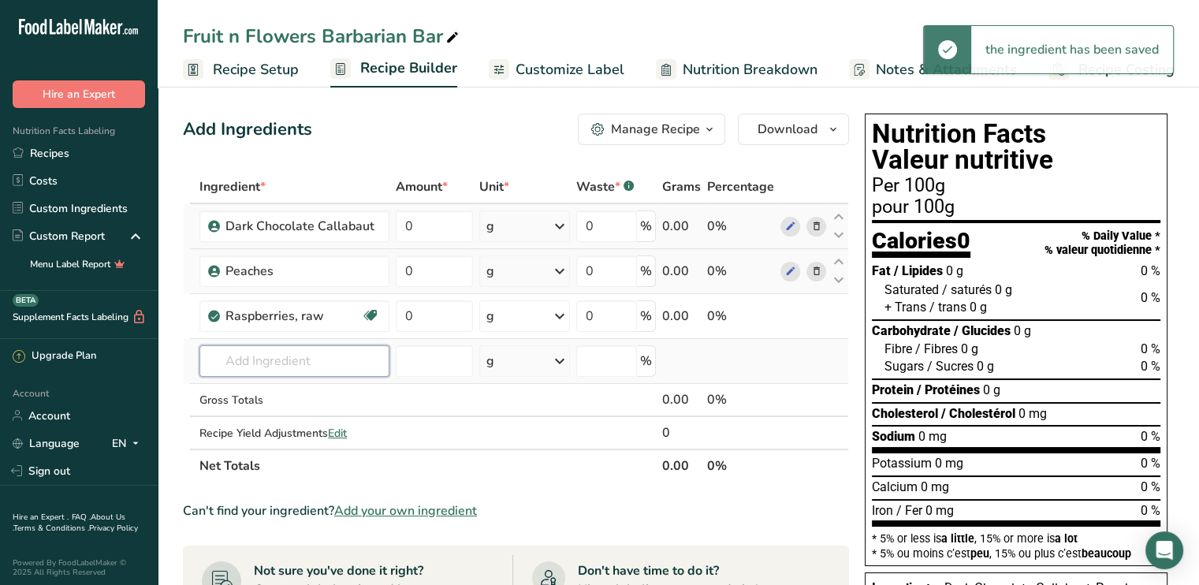
click at [244, 368] on input "text" at bounding box center [294, 361] width 190 height 32
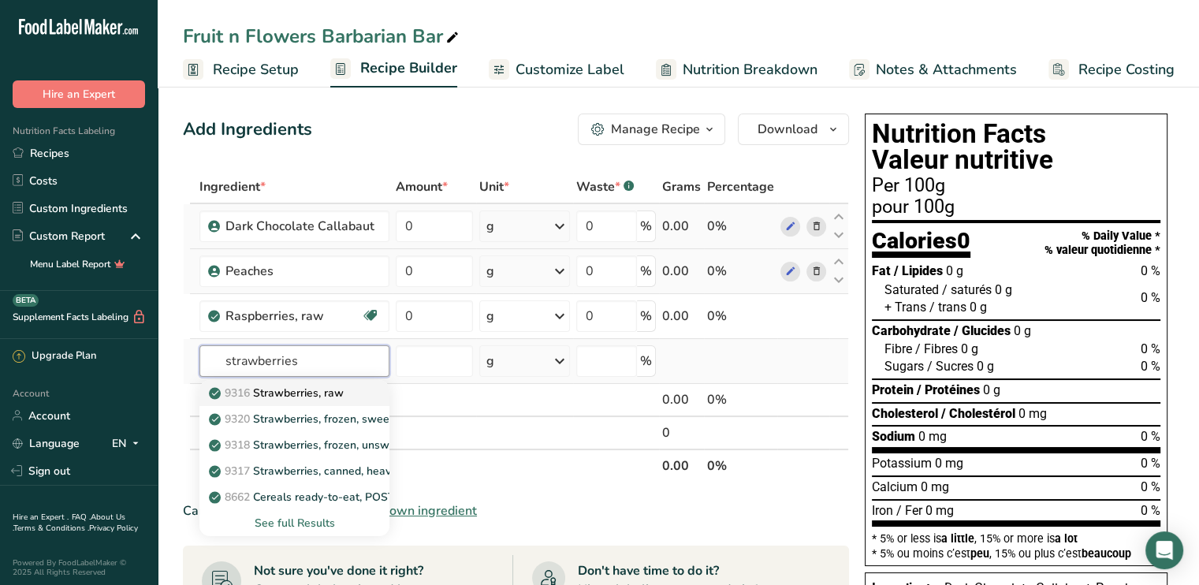
type input "strawberries"
click at [306, 392] on p "9316 Strawberries, raw" at bounding box center [278, 393] width 132 height 17
type input "Strawberries, raw"
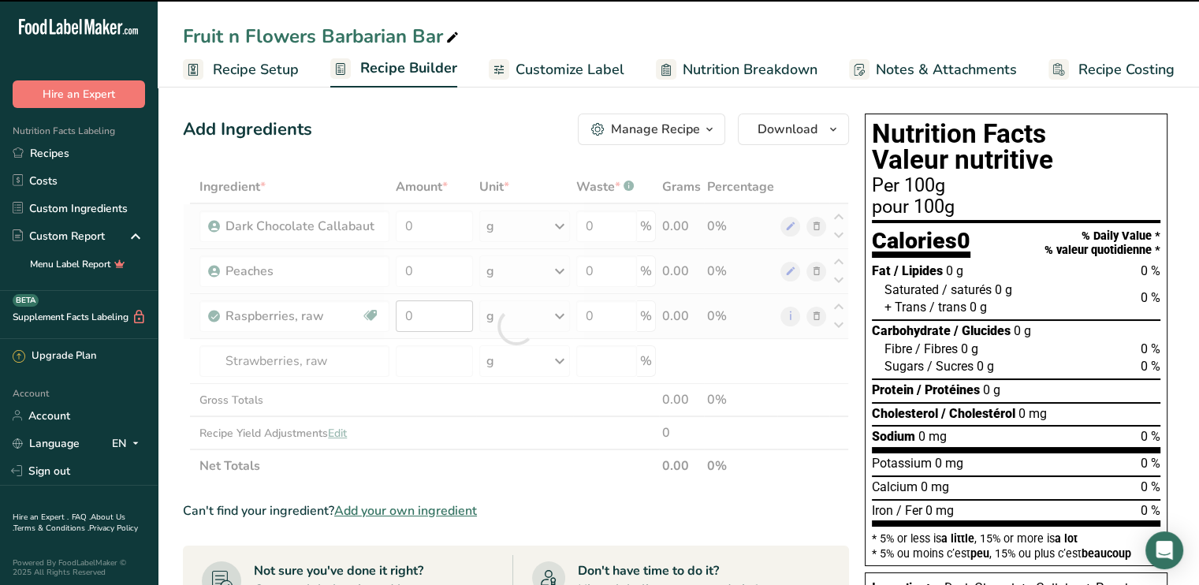
type input "0"
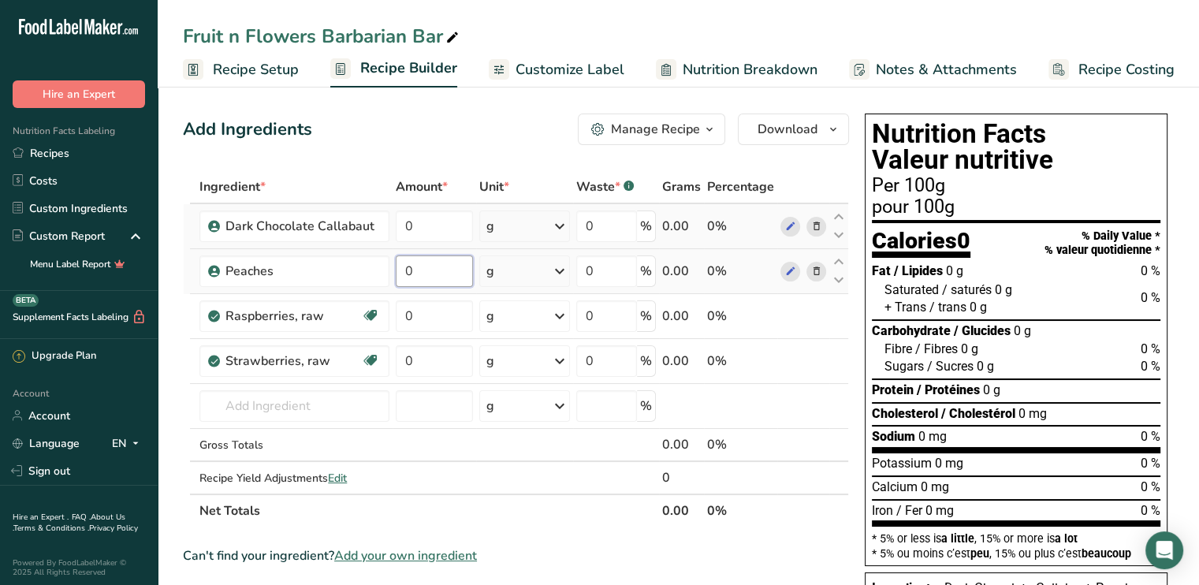
drag, startPoint x: 416, startPoint y: 270, endPoint x: 397, endPoint y: 271, distance: 18.2
click at [397, 271] on input "0" at bounding box center [434, 271] width 77 height 32
type input "30"
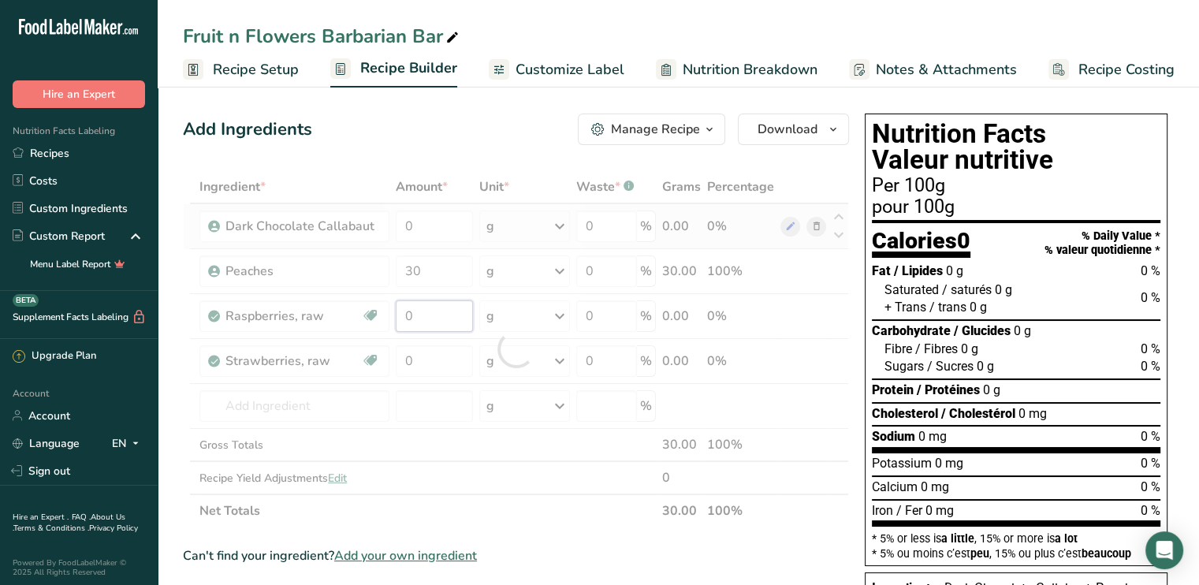
drag, startPoint x: 412, startPoint y: 313, endPoint x: 391, endPoint y: 321, distance: 22.0
click at [391, 321] on div "Ingredient * Amount * Unit * Waste * .a-a{fill:#347362;}.b-a{fill:#fff;} Grams …" at bounding box center [516, 348] width 666 height 357
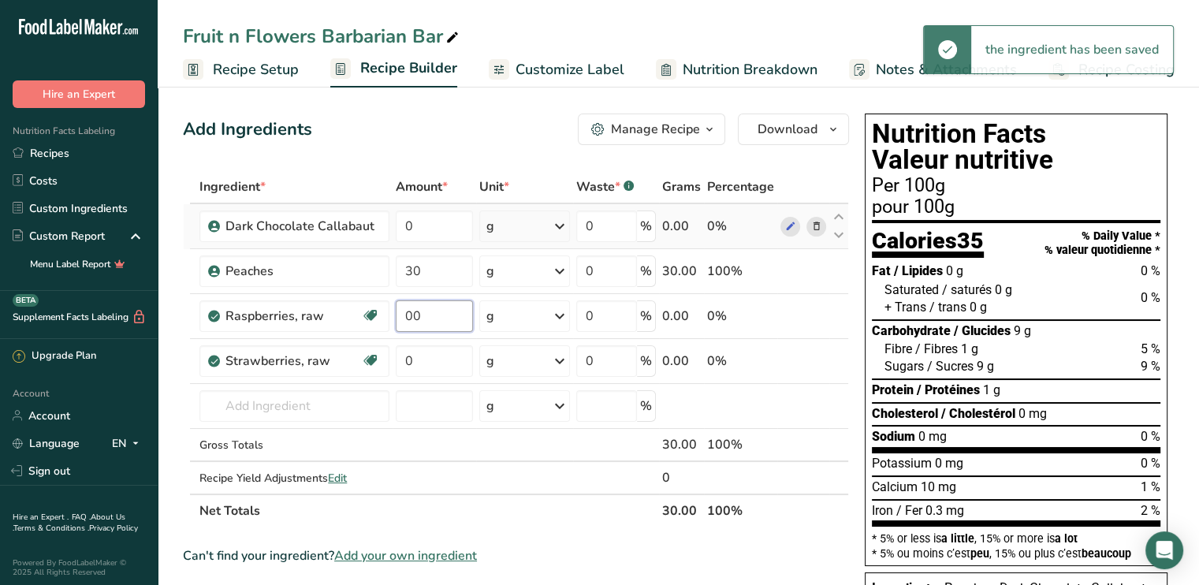
type input "0"
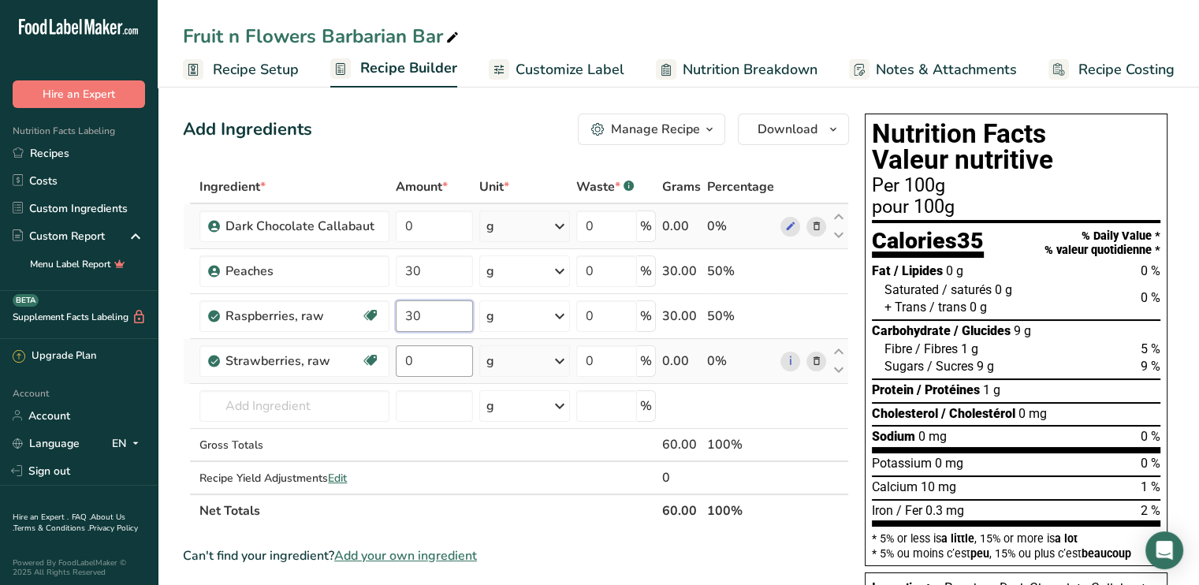
type input "30"
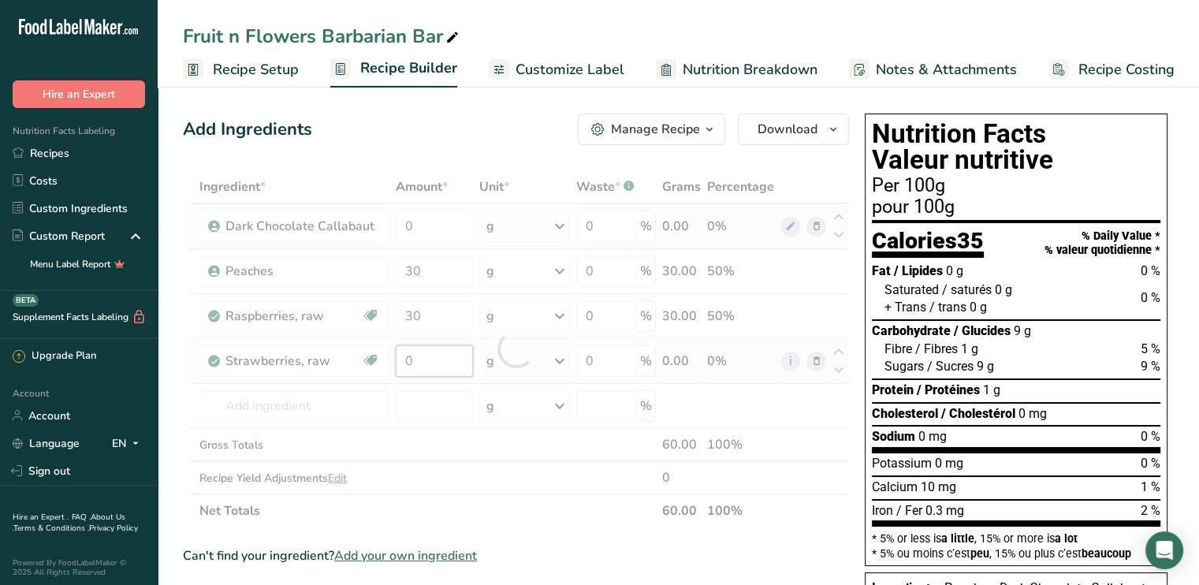
click at [401, 363] on div "Ingredient * Amount * Unit * Waste * .a-a{fill:#347362;}.b-a{fill:#fff;} Grams …" at bounding box center [516, 348] width 666 height 357
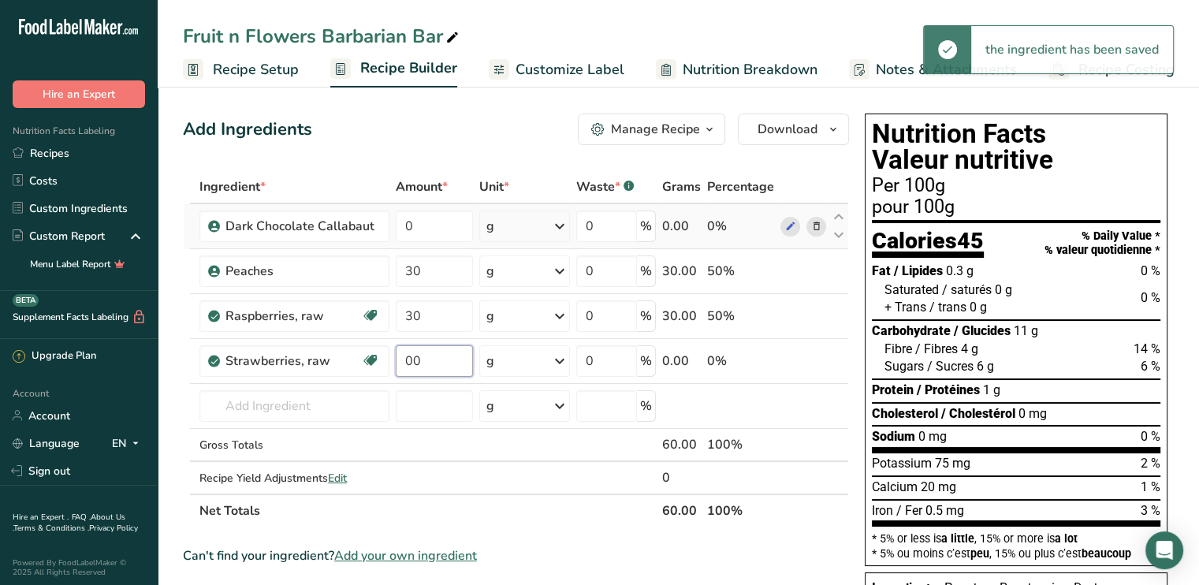
type input "0"
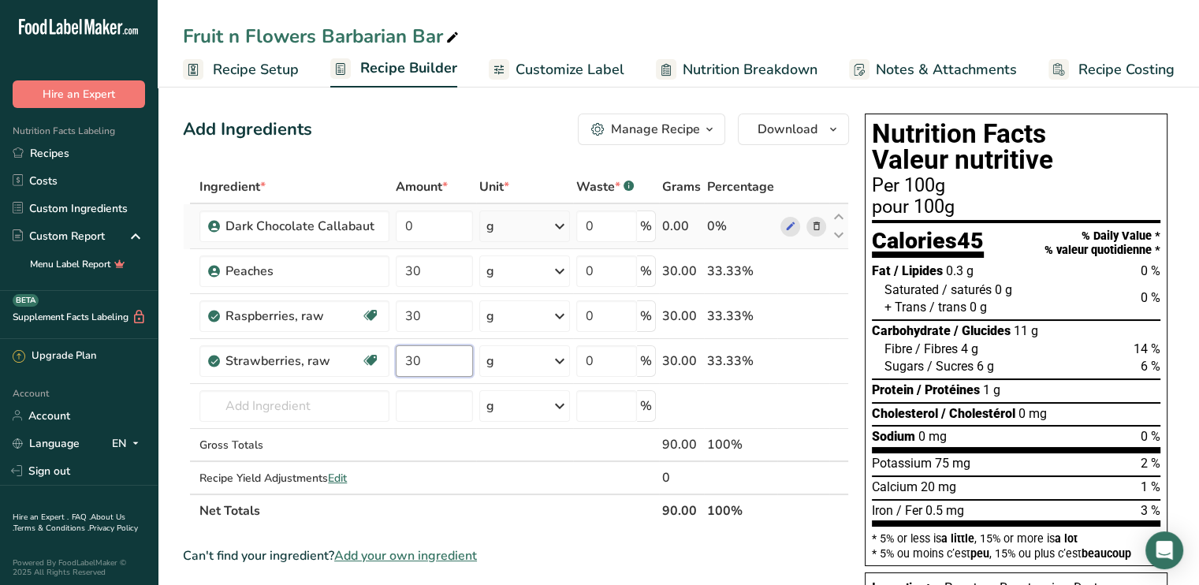
type input "30"
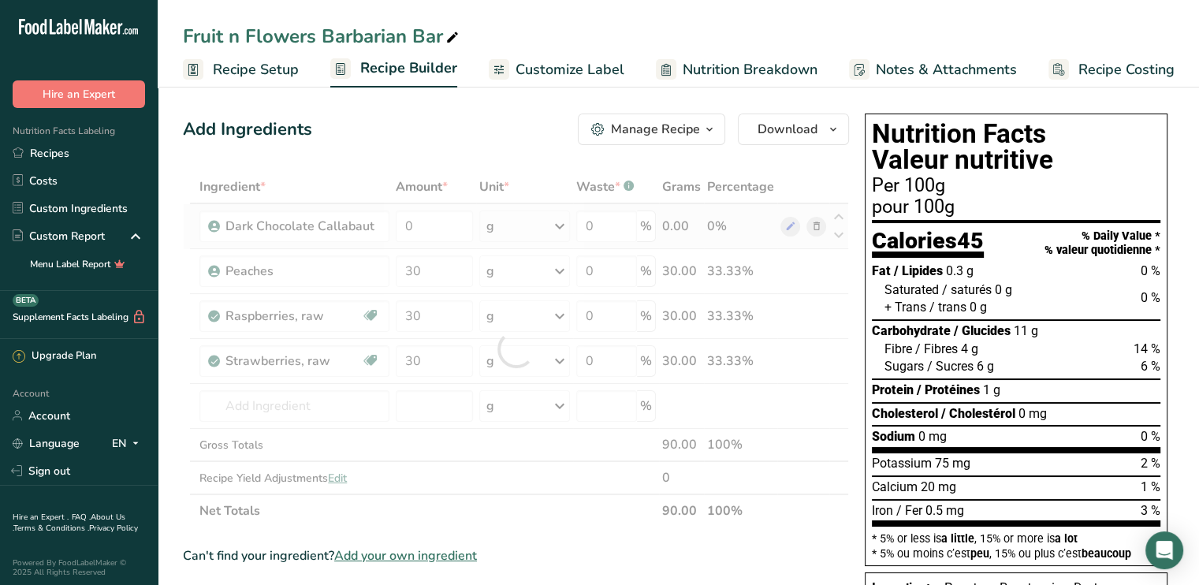
drag, startPoint x: 566, startPoint y: 539, endPoint x: 569, endPoint y: 514, distance: 24.6
click at [568, 533] on section "Ingredient * Amount * Unit * Waste * .a-a{fill:#347362;}.b-a{fill:#fff;} Grams …" at bounding box center [516, 586] width 666 height 833
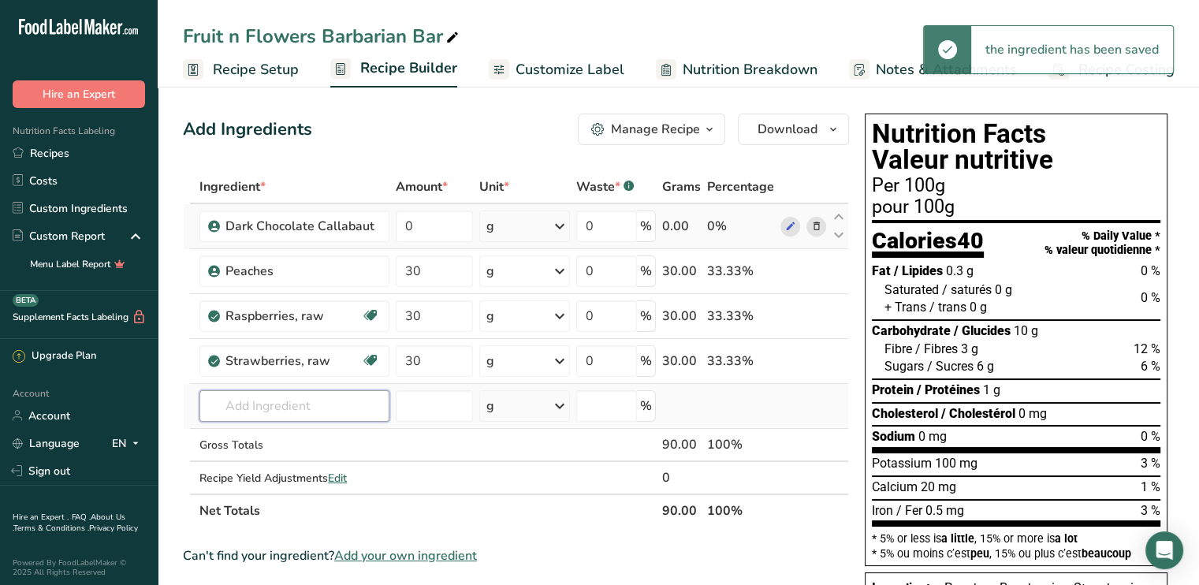
click at [222, 410] on input "text" at bounding box center [294, 406] width 190 height 32
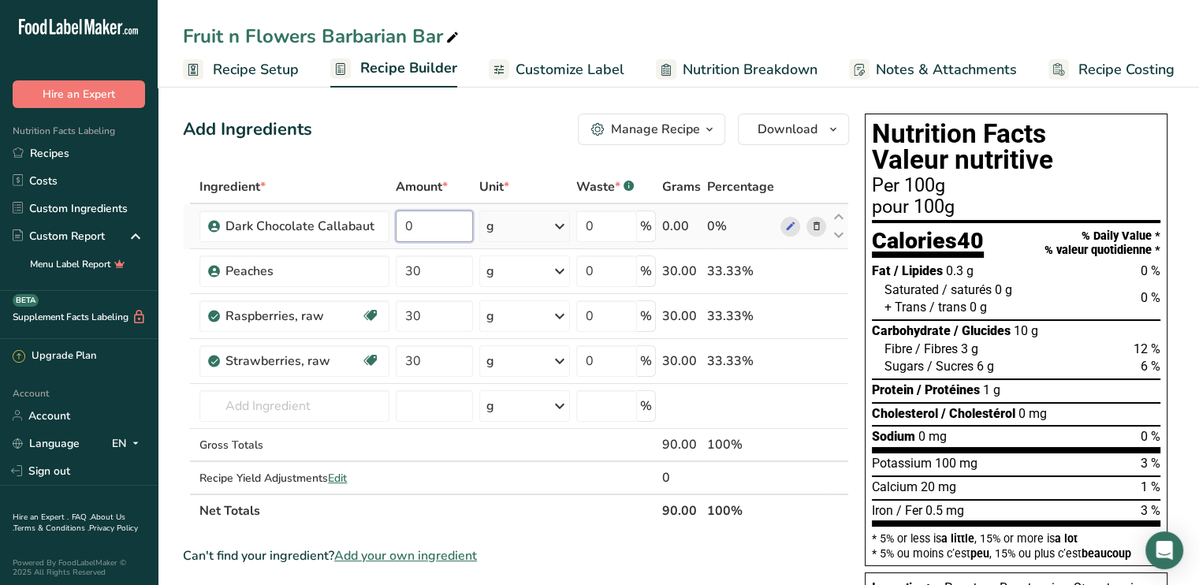
drag, startPoint x: 422, startPoint y: 226, endPoint x: 401, endPoint y: 226, distance: 21.3
click at [401, 226] on input "0" at bounding box center [434, 227] width 77 height 32
type input "460"
click at [372, 131] on div "Add Ingredients Manage Recipe Delete Recipe Duplicate Recipe Scale Recipe Save …" at bounding box center [516, 130] width 666 height 32
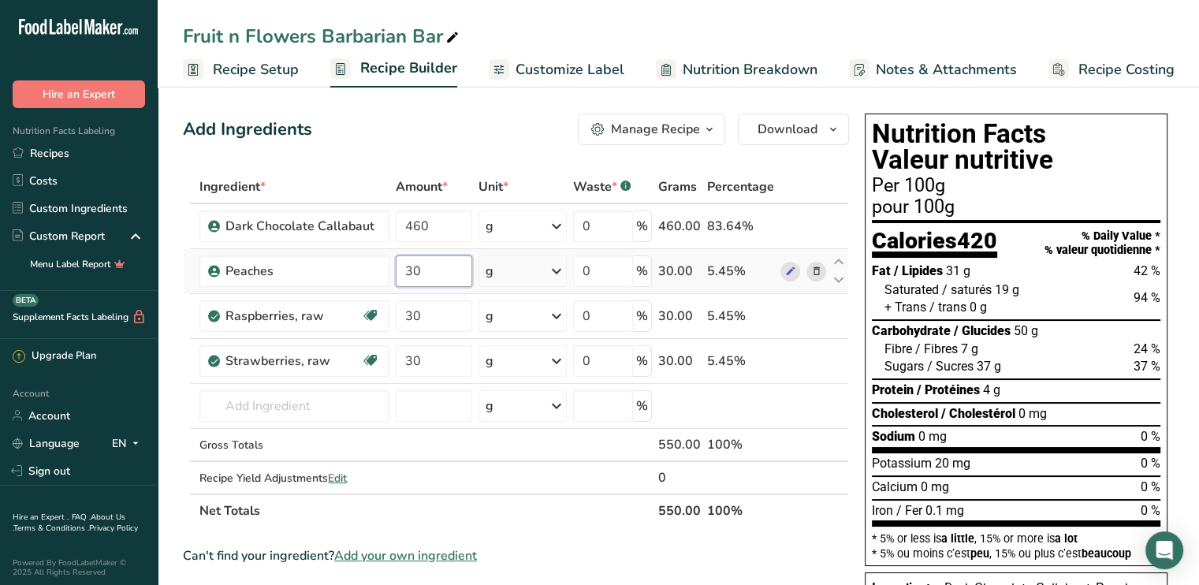
drag, startPoint x: 424, startPoint y: 270, endPoint x: 412, endPoint y: 267, distance: 13.2
click at [408, 270] on input "30" at bounding box center [434, 271] width 76 height 32
type input "3"
type input "20"
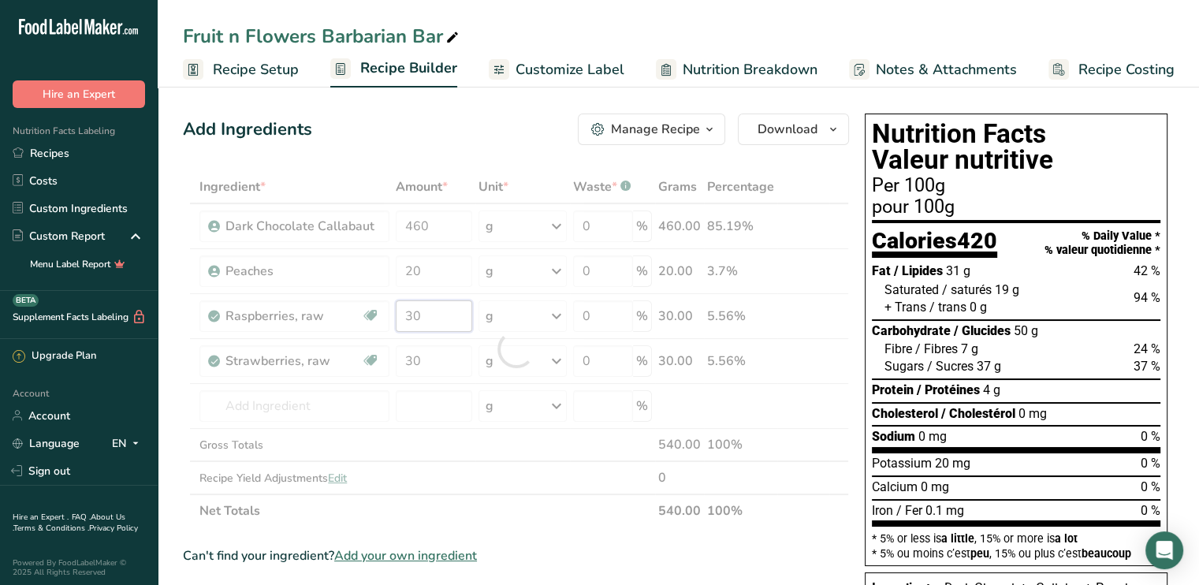
drag, startPoint x: 421, startPoint y: 315, endPoint x: 395, endPoint y: 322, distance: 27.0
click at [395, 322] on div "Ingredient * Amount * Unit * Waste * .a-a{fill:#347362;}.b-a{fill:#fff;} Grams …" at bounding box center [516, 348] width 666 height 357
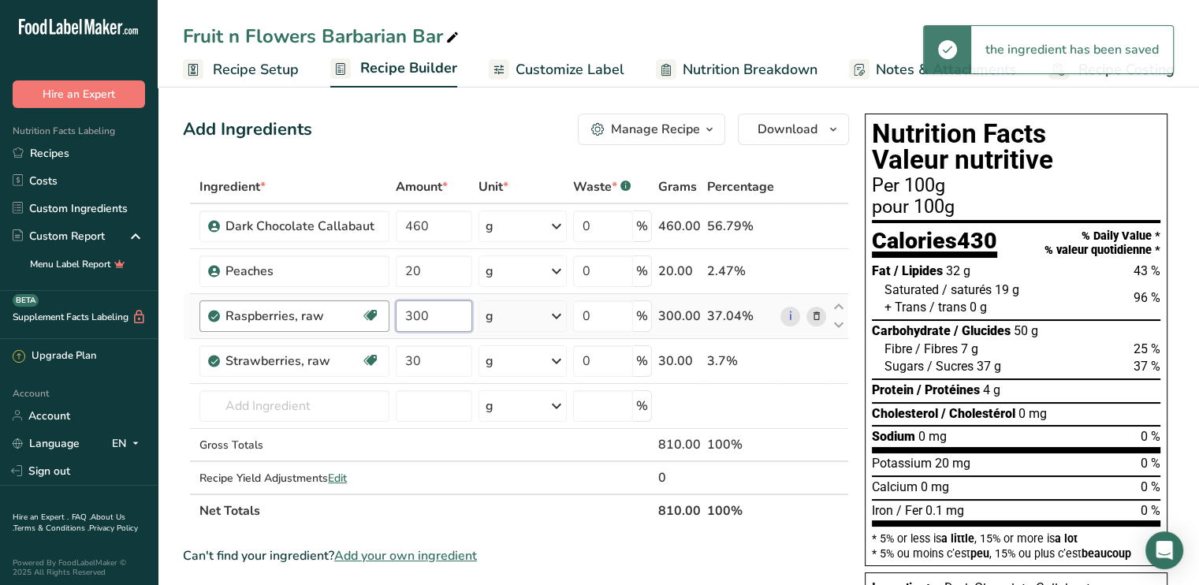
drag, startPoint x: 434, startPoint y: 320, endPoint x: 385, endPoint y: 321, distance: 49.7
click at [386, 321] on tr "Raspberries, raw Source of Antioxidants Dairy free Gluten free Vegan Vegetarian…" at bounding box center [516, 316] width 665 height 45
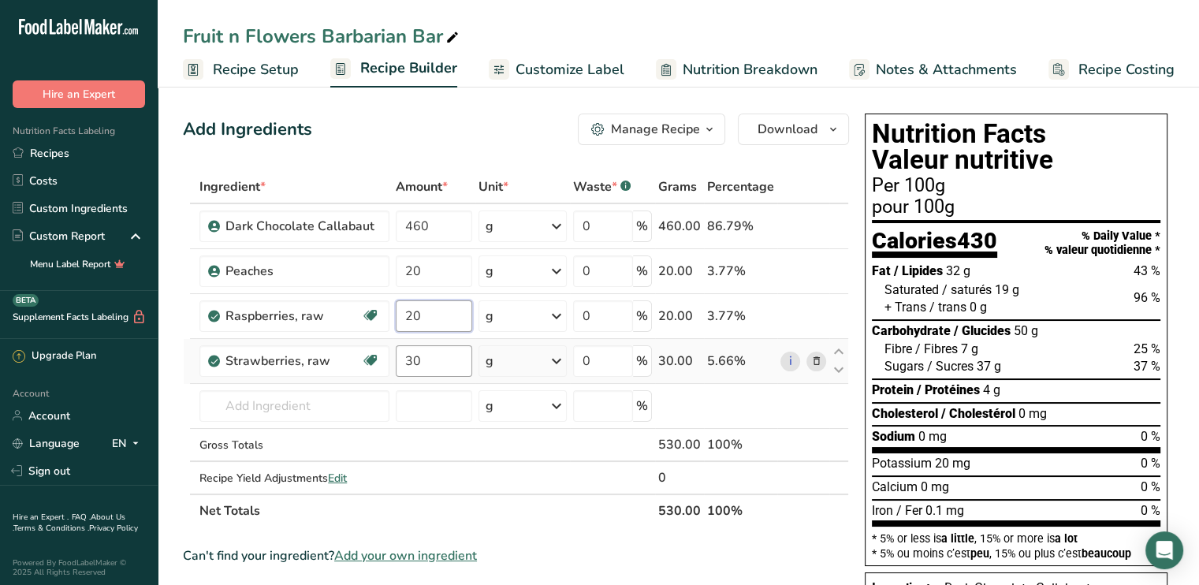
type input "20"
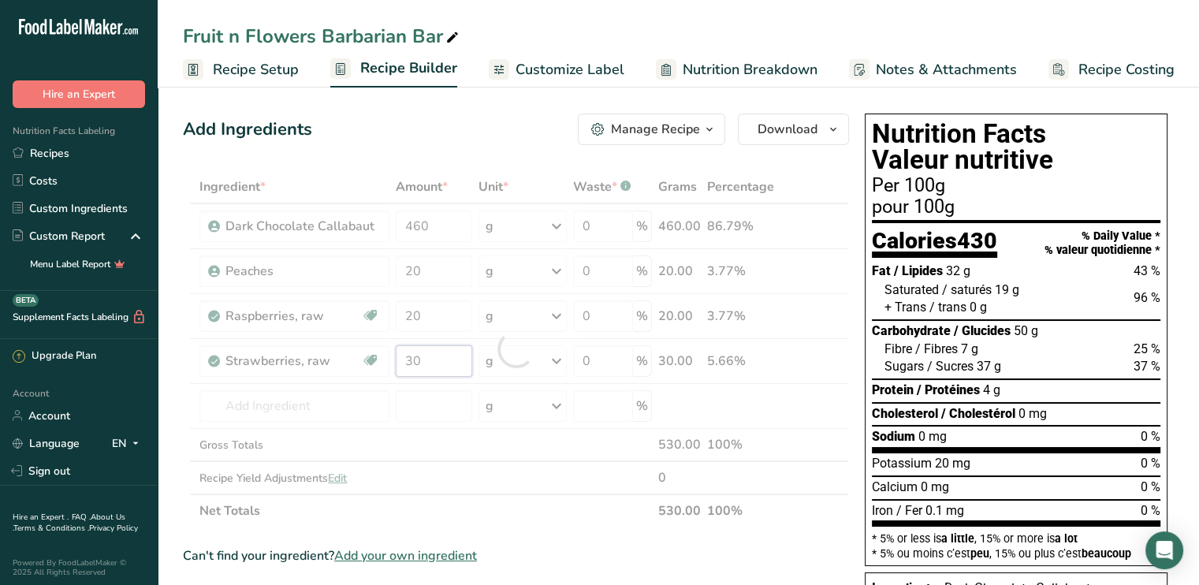
drag, startPoint x: 422, startPoint y: 361, endPoint x: 394, endPoint y: 368, distance: 28.5
click at [394, 368] on div "Ingredient * Amount * Unit * Waste * .a-a{fill:#347362;}.b-a{fill:#fff;} Grams …" at bounding box center [516, 348] width 666 height 357
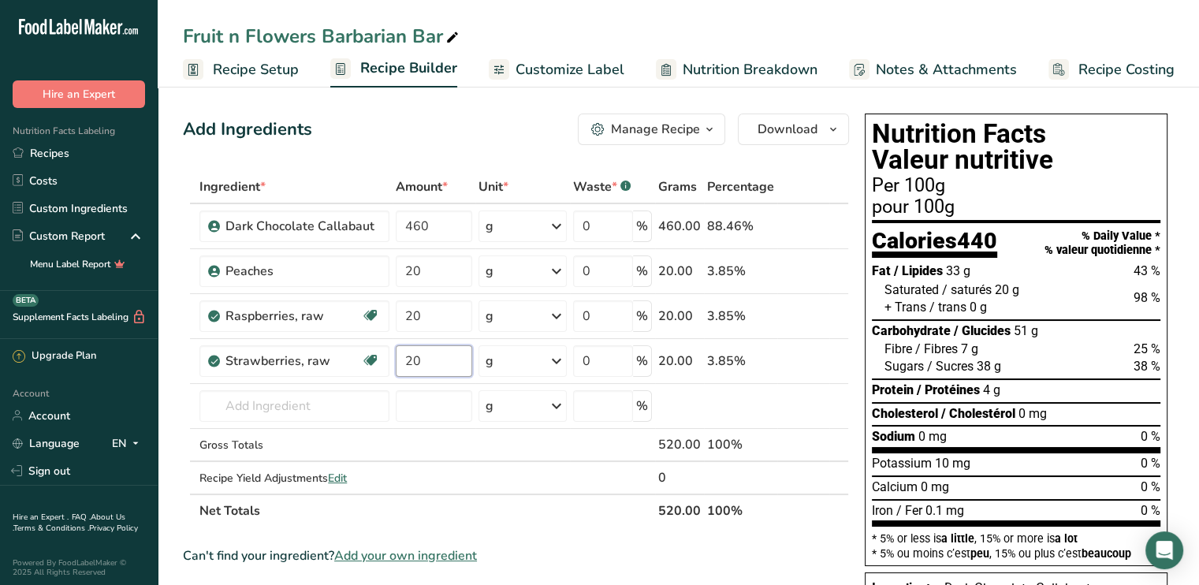
type input "20"
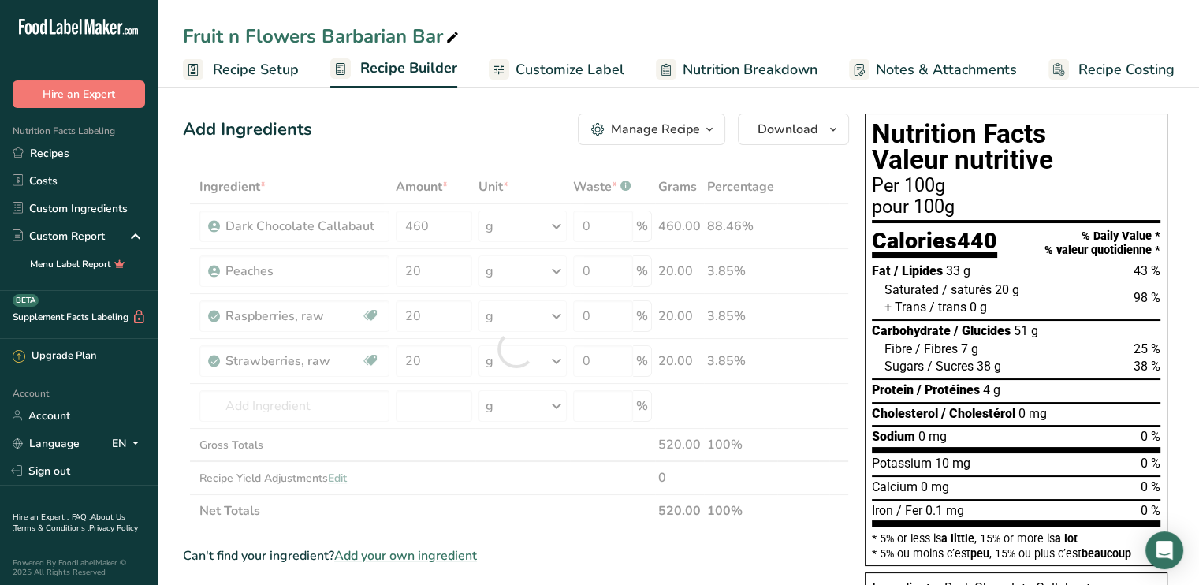
click at [612, 504] on div "Ingredient * Amount * Unit * Waste * .a-a{fill:#347362;}.b-a{fill:#fff;} Grams …" at bounding box center [516, 348] width 666 height 357
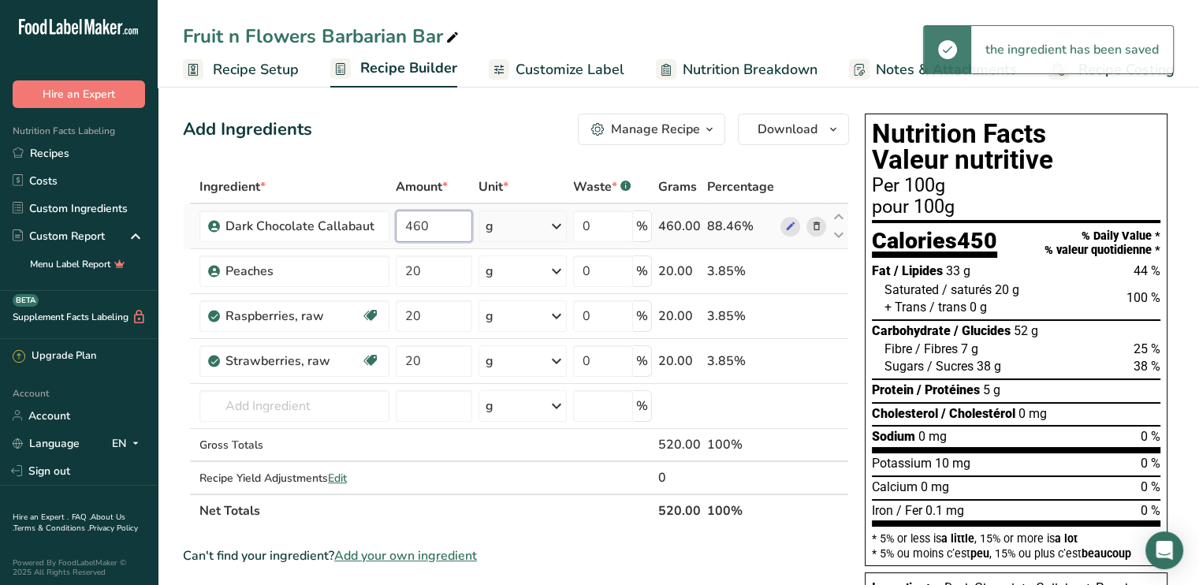
drag, startPoint x: 427, startPoint y: 226, endPoint x: 402, endPoint y: 225, distance: 24.5
click at [402, 225] on input "460" at bounding box center [434, 227] width 76 height 32
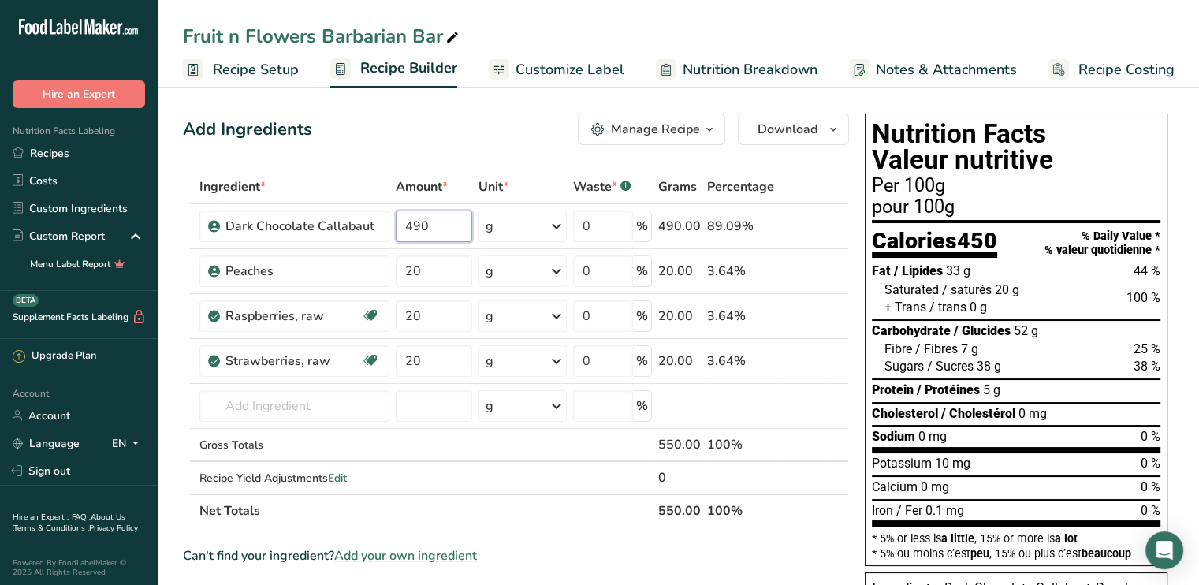
type input "490"
click at [785, 539] on section "Ingredient * Amount * Unit * Waste * .a-a{fill:#347362;}.b-a{fill:#fff;} Grams …" at bounding box center [516, 586] width 666 height 833
click at [538, 67] on span "Customize Label" at bounding box center [570, 69] width 109 height 21
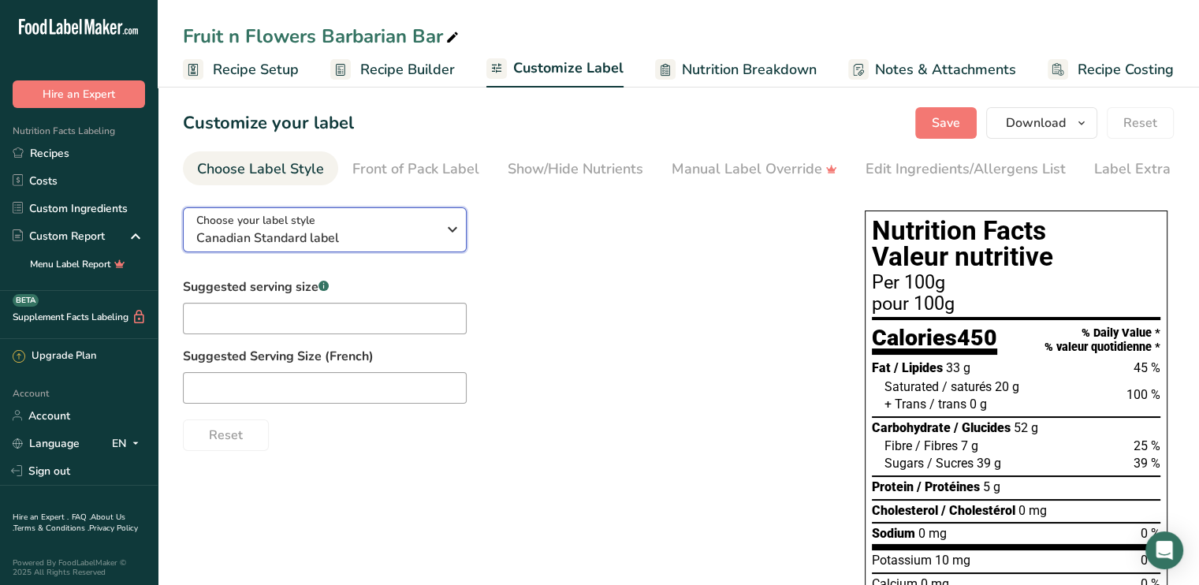
click at [410, 240] on span "Canadian Standard label" at bounding box center [316, 238] width 240 height 19
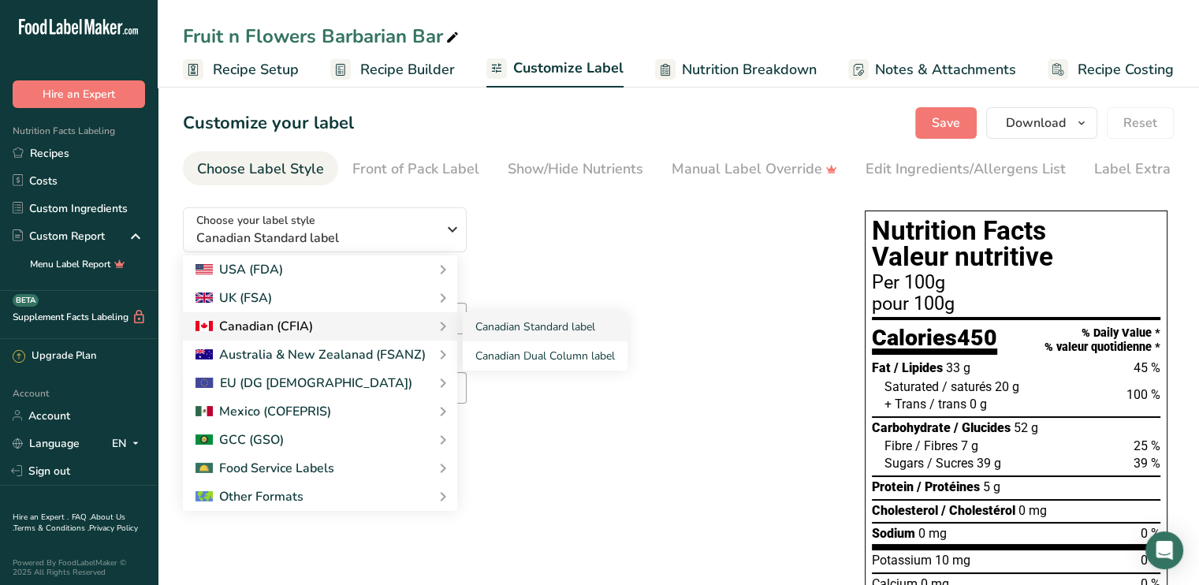
click at [285, 323] on div "Canadian (CFIA)" at bounding box center [254, 326] width 117 height 19
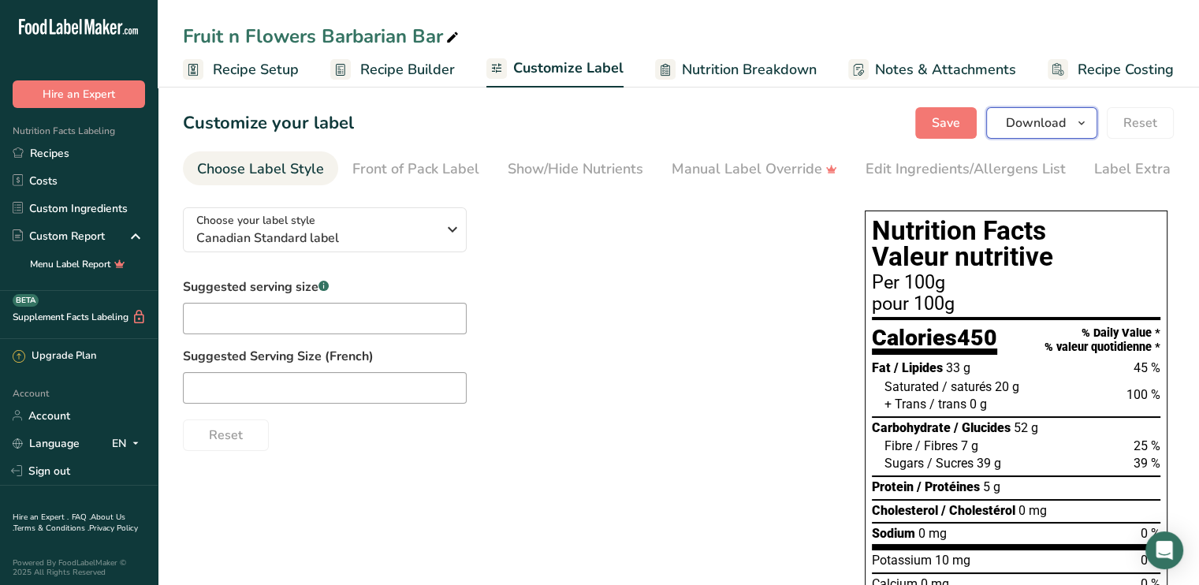
click at [1064, 126] on span "Download" at bounding box center [1036, 123] width 60 height 19
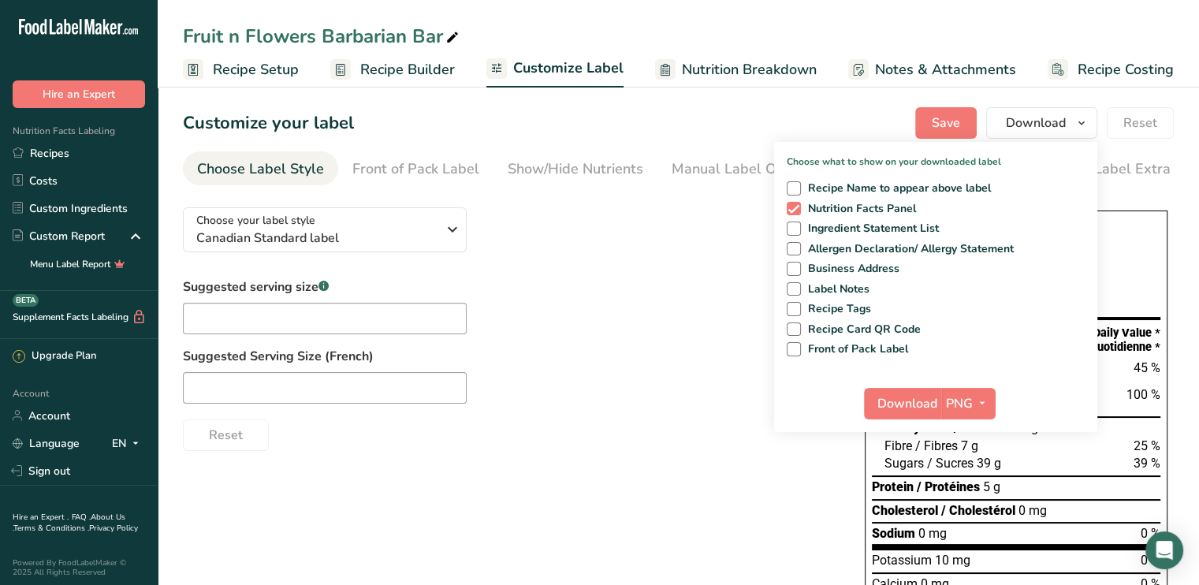
click at [694, 384] on div at bounding box center [508, 388] width 650 height 32
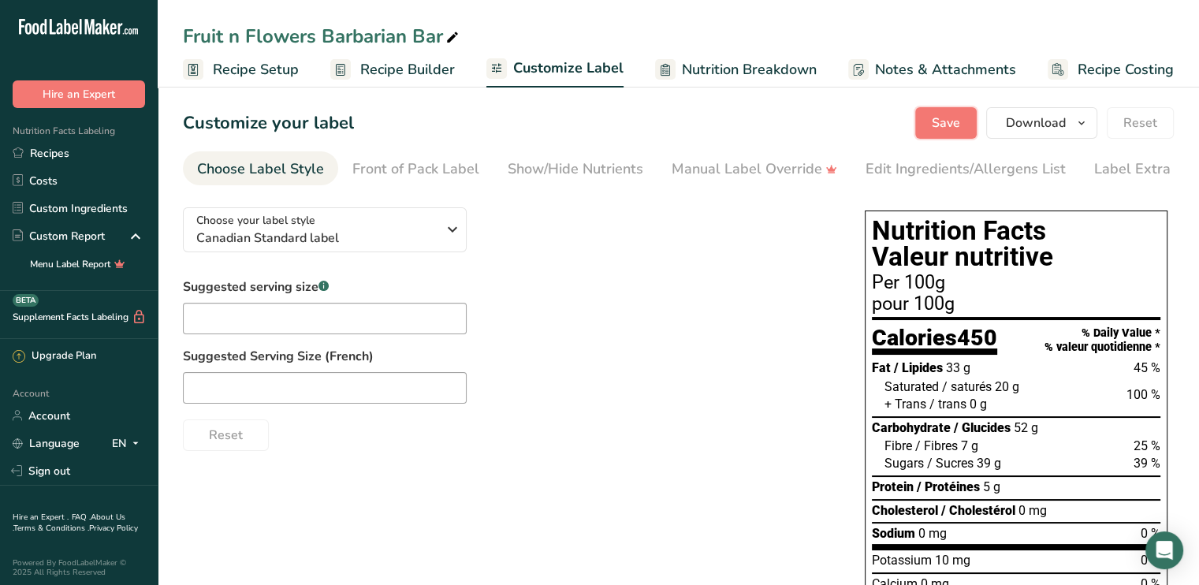
click at [946, 125] on span "Save" at bounding box center [946, 123] width 28 height 19
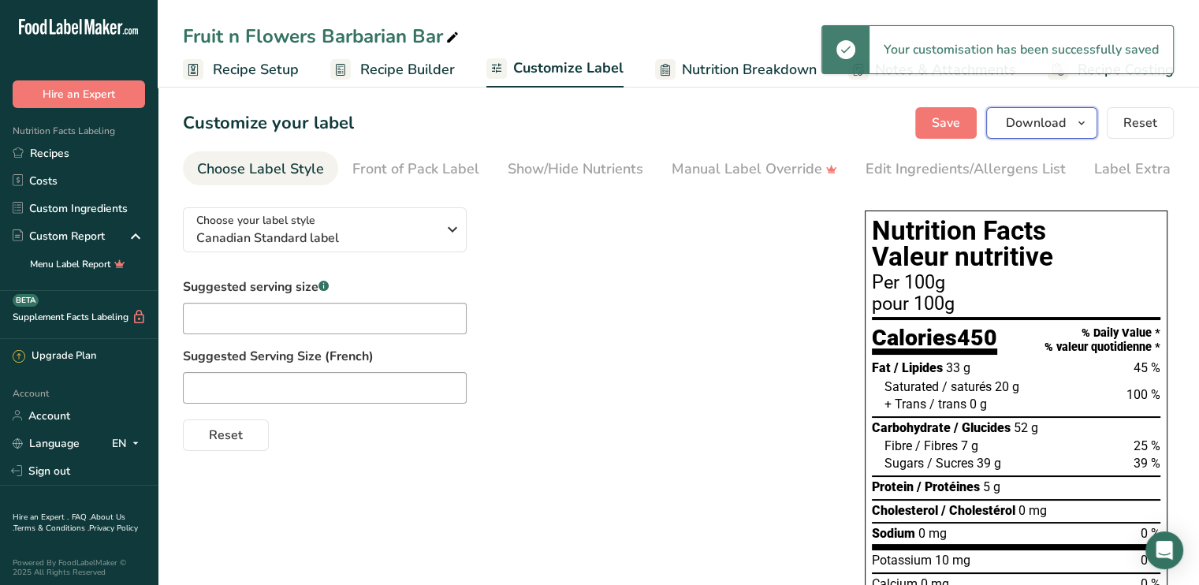
click at [1034, 122] on span "Download" at bounding box center [1036, 123] width 60 height 19
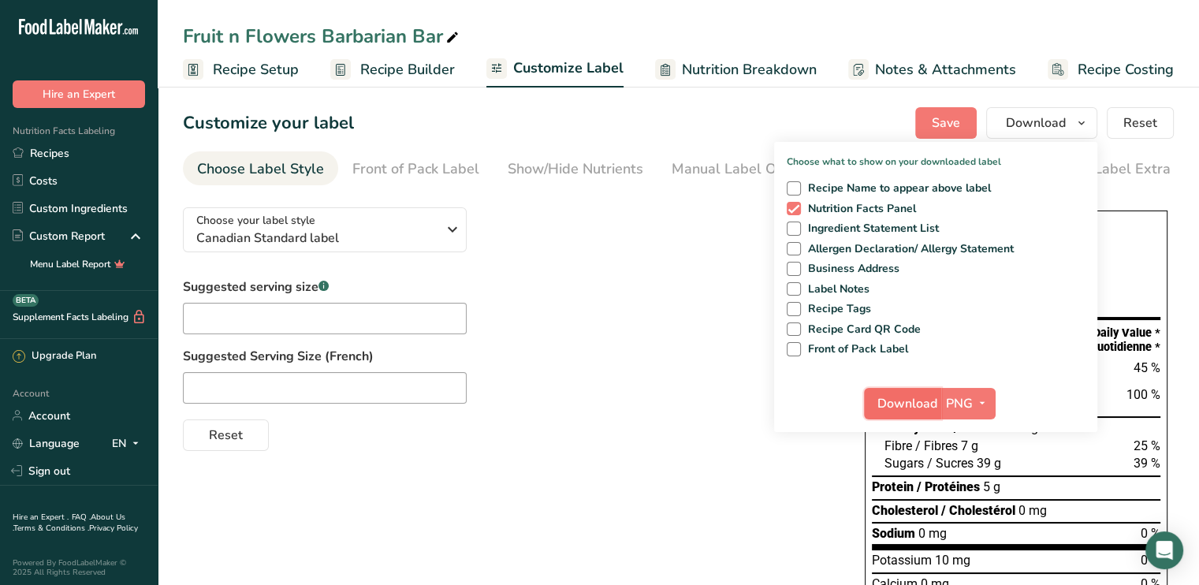
click at [893, 397] on span "Download" at bounding box center [908, 403] width 60 height 19
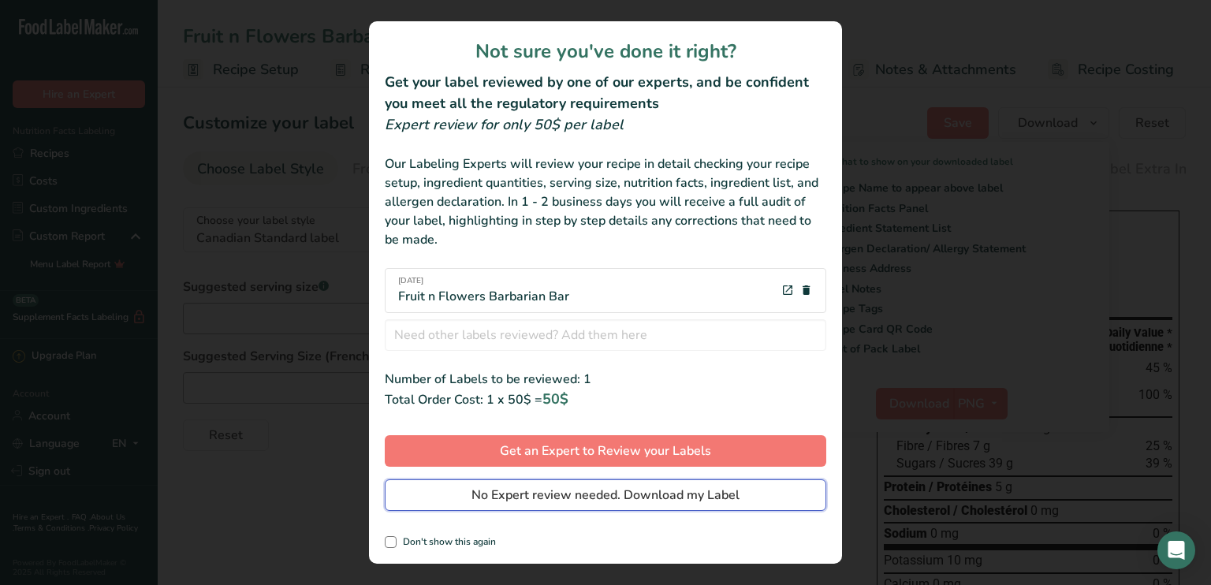
click at [494, 496] on span "No Expert review needed. Download my Label" at bounding box center [606, 495] width 268 height 19
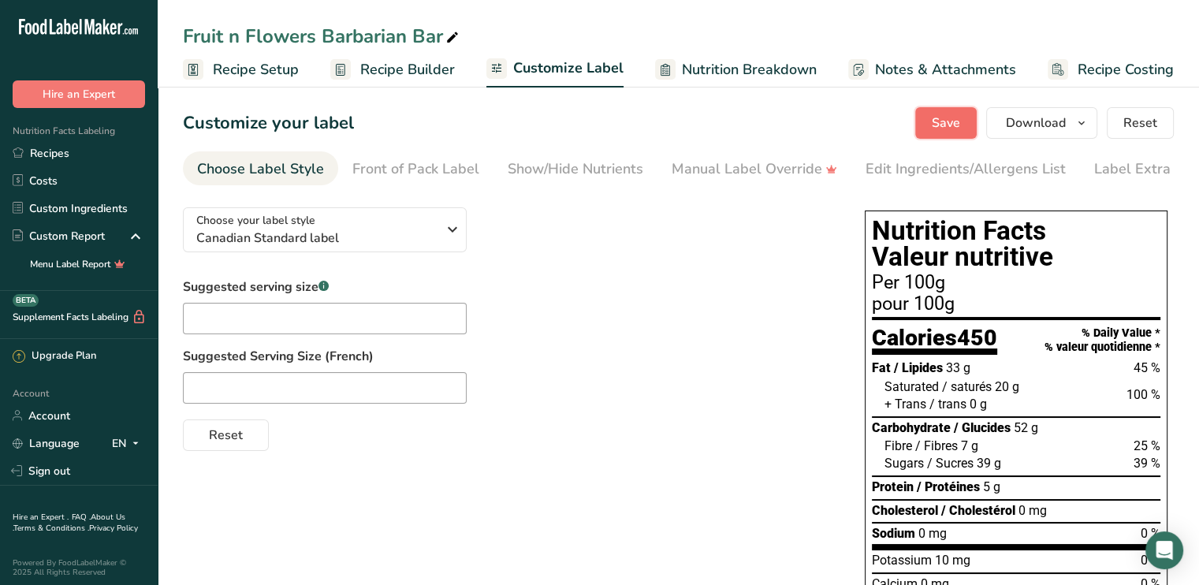
click at [929, 121] on button "Save" at bounding box center [946, 123] width 62 height 32
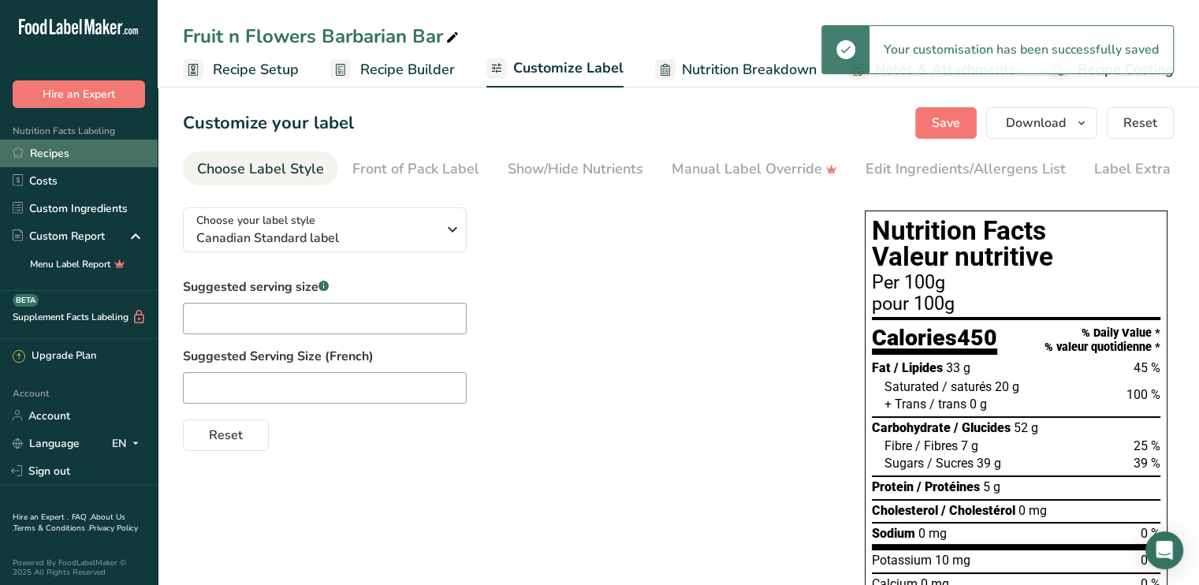
click at [54, 152] on link "Recipes" at bounding box center [79, 154] width 158 height 28
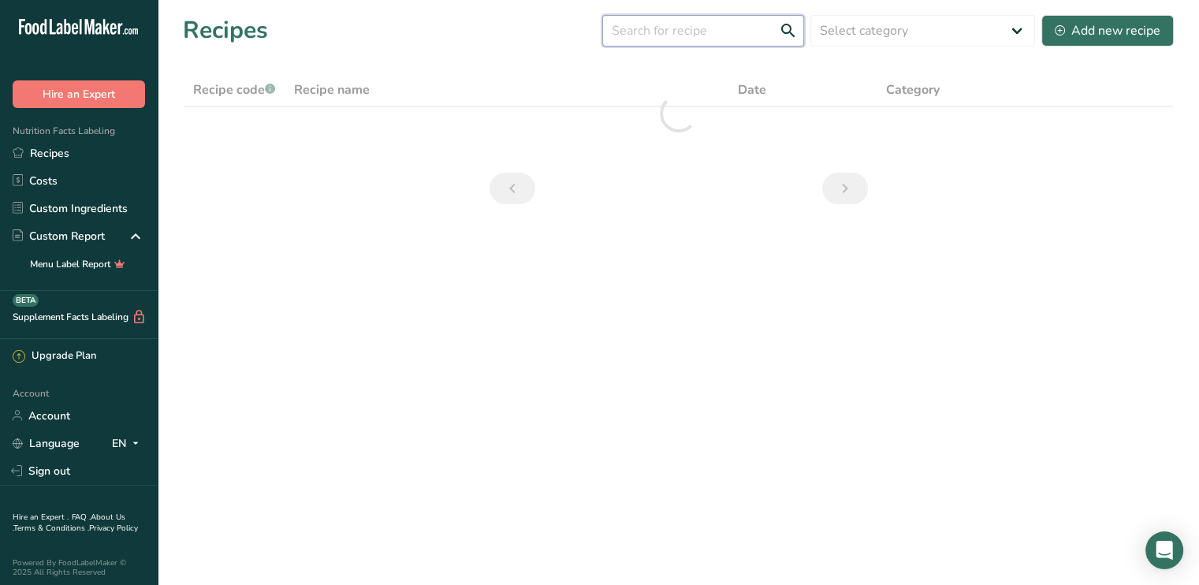
click at [653, 35] on input "text" at bounding box center [703, 31] width 202 height 32
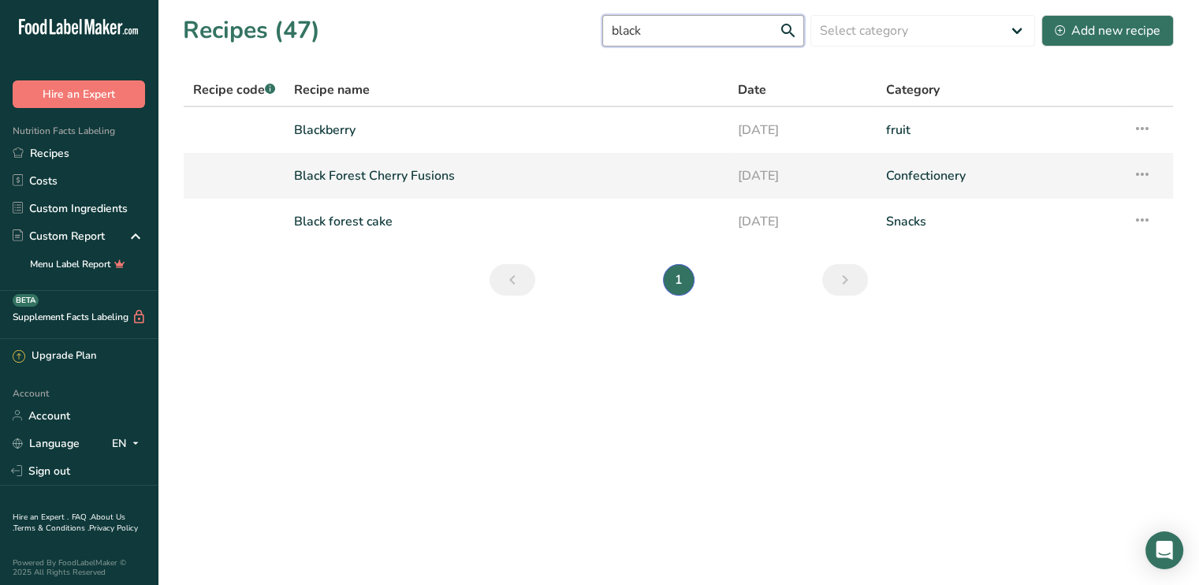
type input "black"
click at [456, 182] on link "Black Forest Cherry Fusions" at bounding box center [506, 175] width 425 height 33
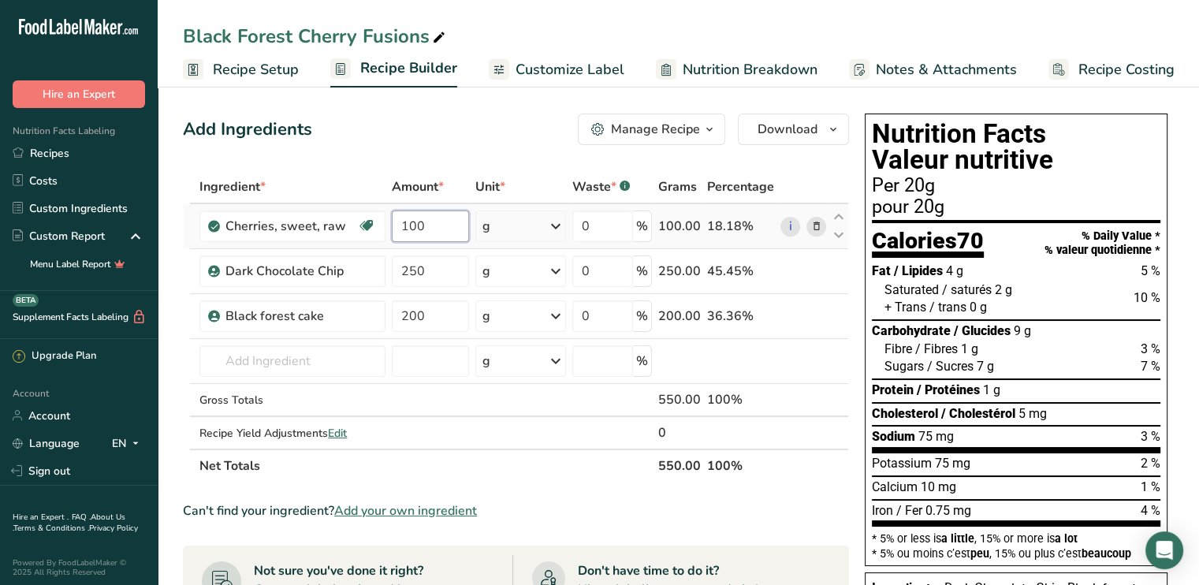
click at [430, 228] on input "100" at bounding box center [430, 227] width 77 height 32
type input "1"
type input "85"
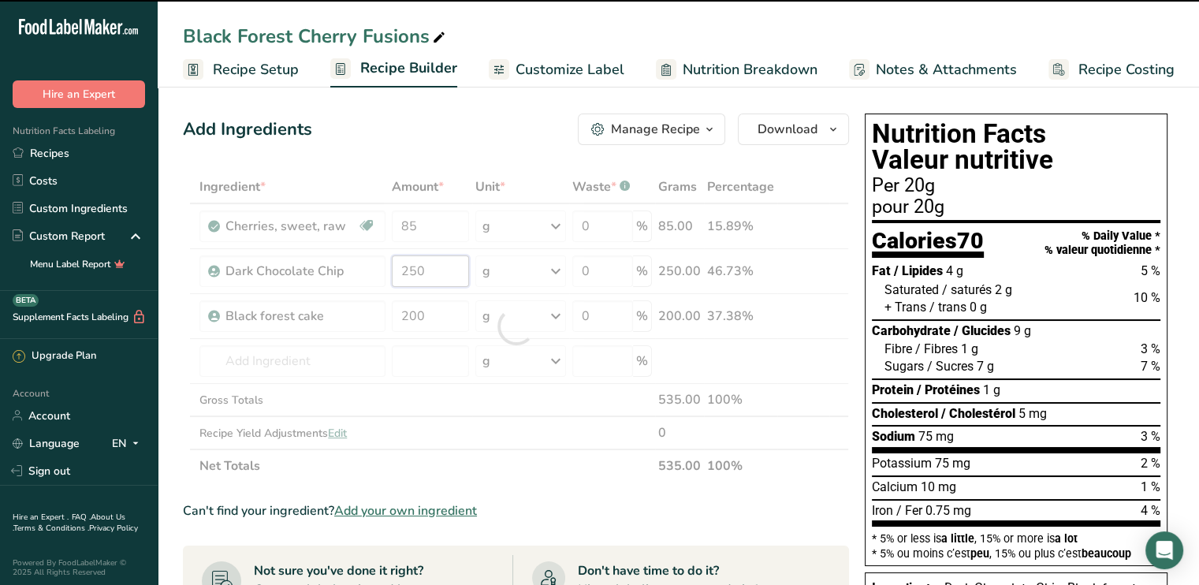
drag, startPoint x: 424, startPoint y: 269, endPoint x: 397, endPoint y: 274, distance: 27.2
click at [397, 274] on div "Ingredient * Amount * Unit * Waste * .a-a{fill:#347362;}.b-a{fill:#fff;} Grams …" at bounding box center [516, 326] width 666 height 312
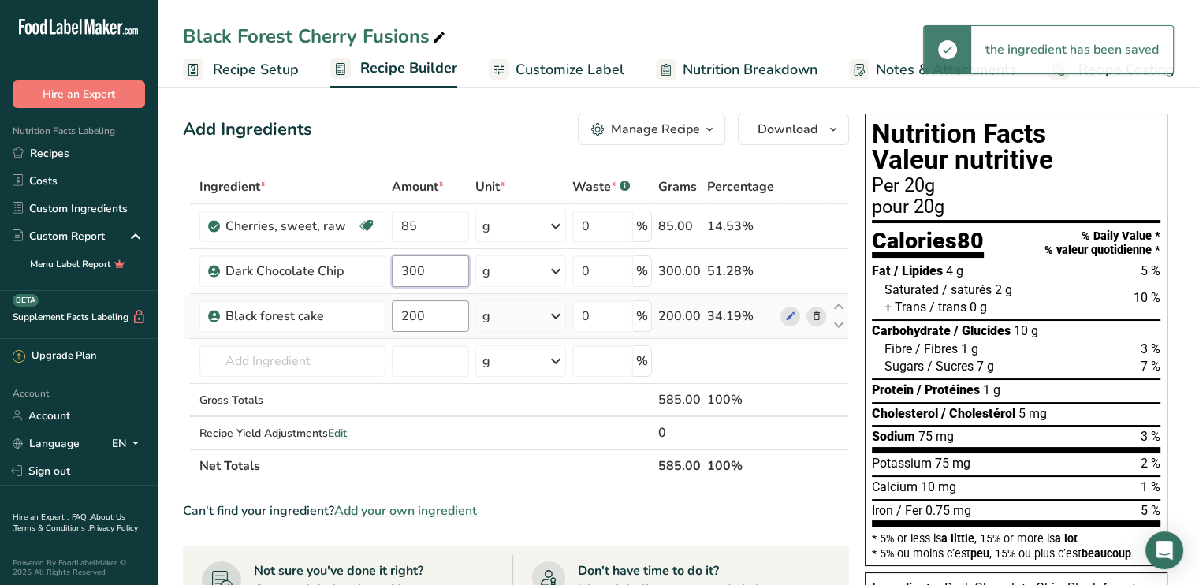
type input "300"
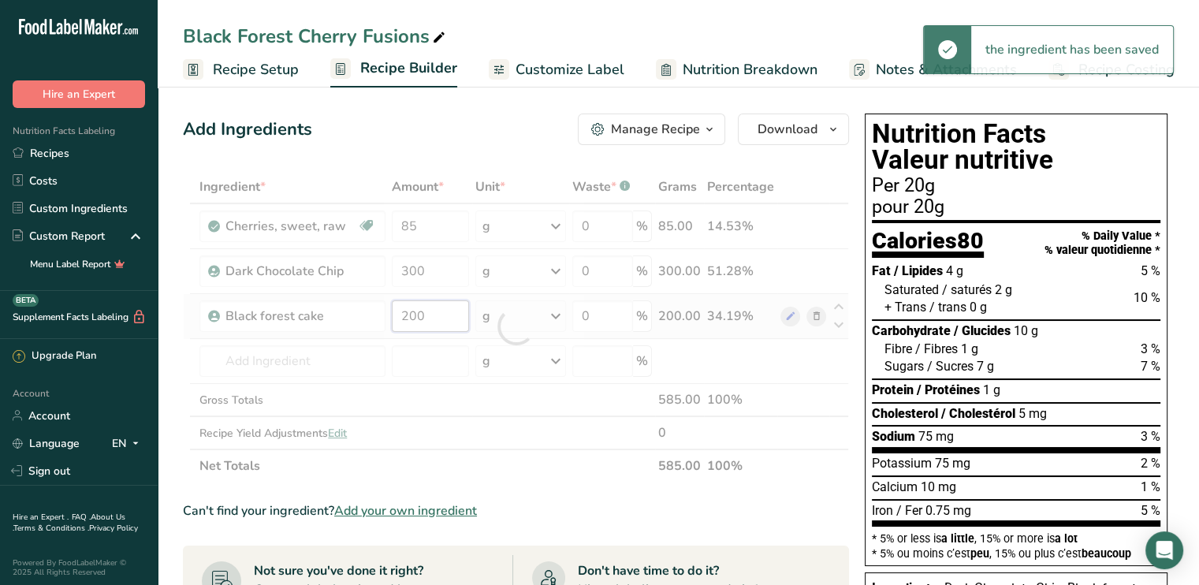
click at [429, 311] on div "Ingredient * Amount * Unit * Waste * .a-a{fill:#347362;}.b-a{fill:#fff;} Grams …" at bounding box center [516, 326] width 666 height 312
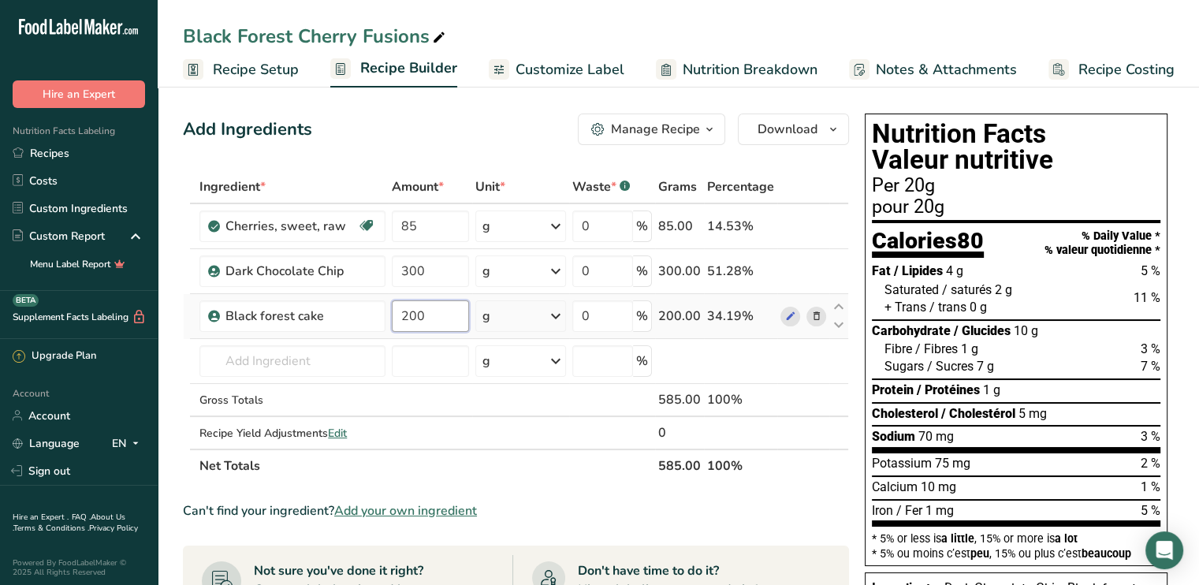
drag, startPoint x: 428, startPoint y: 321, endPoint x: 398, endPoint y: 319, distance: 30.0
click at [398, 319] on input "200" at bounding box center [430, 316] width 77 height 32
type input "150"
click at [678, 502] on div "Can't find your ingredient? Add your own ingredient" at bounding box center [516, 510] width 666 height 19
click at [244, 69] on span "Recipe Setup" at bounding box center [256, 69] width 86 height 21
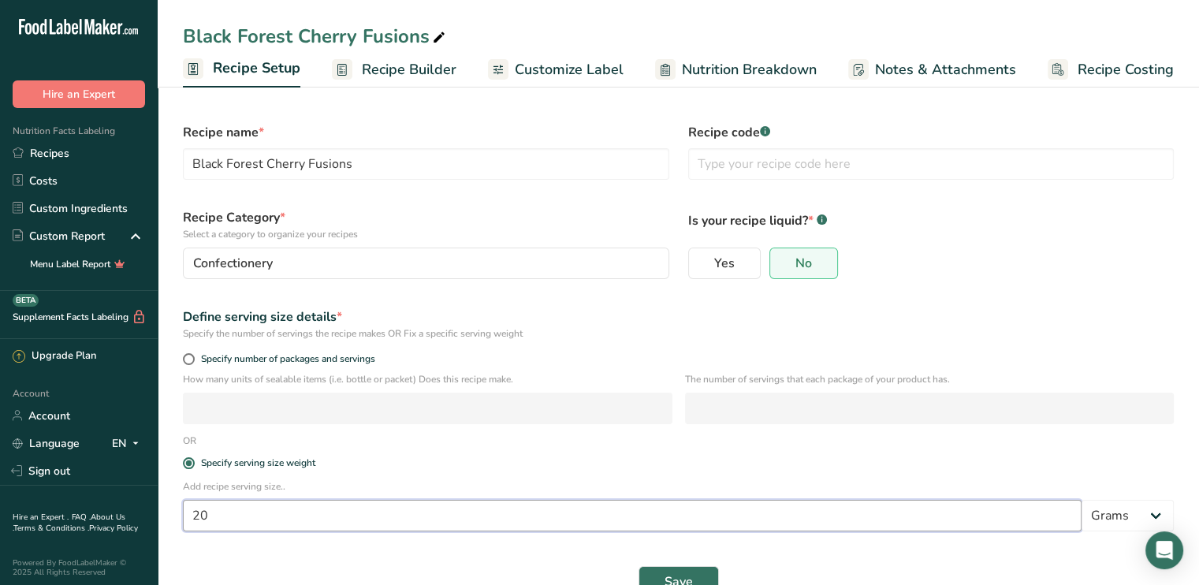
drag, startPoint x: 218, startPoint y: 516, endPoint x: 191, endPoint y: 520, distance: 27.1
click at [195, 520] on input "20" at bounding box center [632, 516] width 899 height 32
type input "100"
click at [688, 572] on button "Save" at bounding box center [679, 582] width 80 height 32
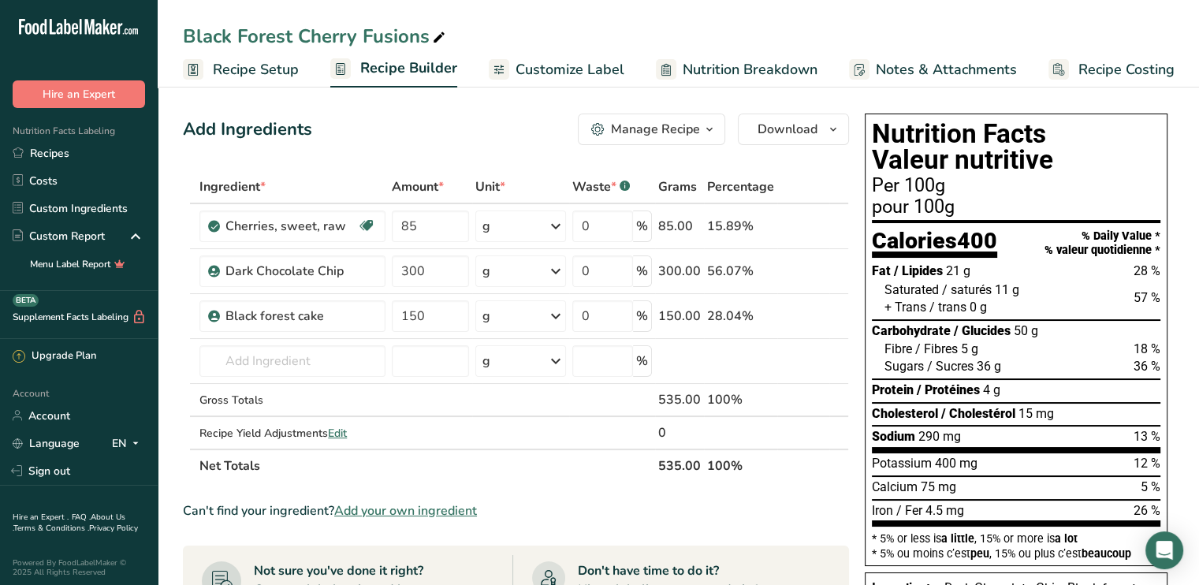
click at [267, 61] on span "Recipe Setup" at bounding box center [256, 69] width 86 height 21
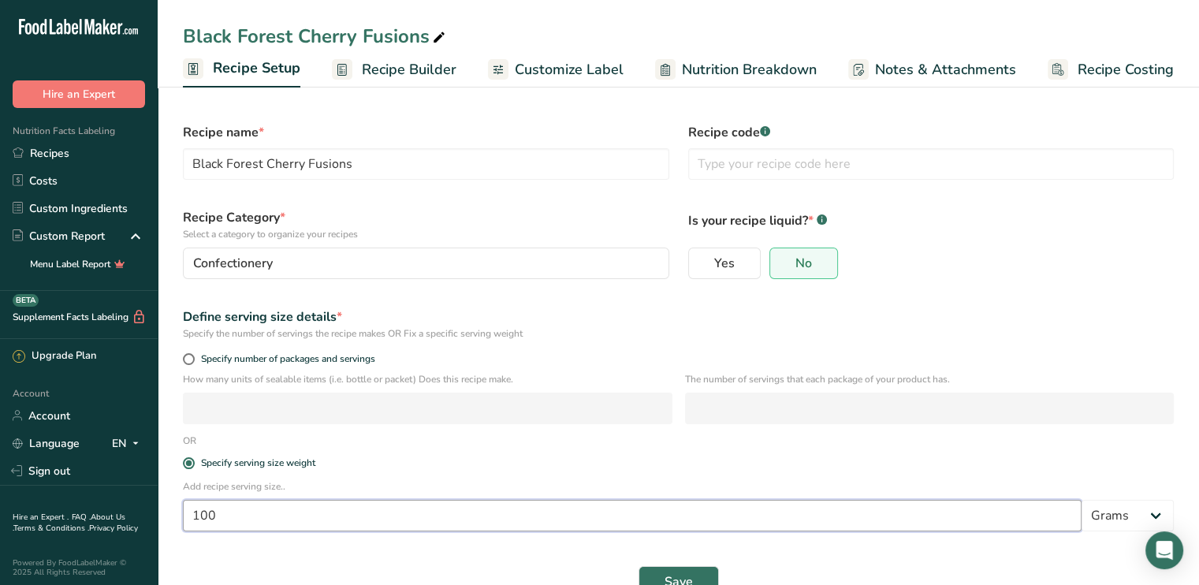
drag, startPoint x: 218, startPoint y: 516, endPoint x: 158, endPoint y: 520, distance: 60.0
click at [158, 520] on section "Recipe name * Black Forest Cherry Fusions Recipe code .a-a{fill:#347362;}.b-a{f…" at bounding box center [679, 352] width 1042 height 541
type input "20"
click at [672, 574] on span "Save" at bounding box center [679, 581] width 28 height 19
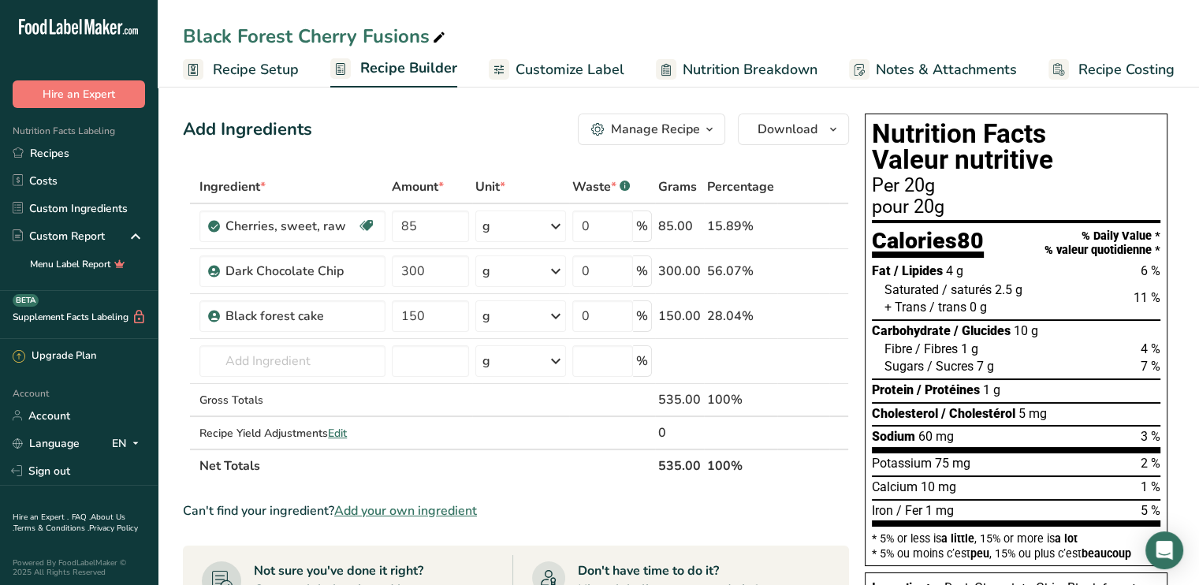
click at [545, 72] on span "Customize Label" at bounding box center [570, 69] width 109 height 21
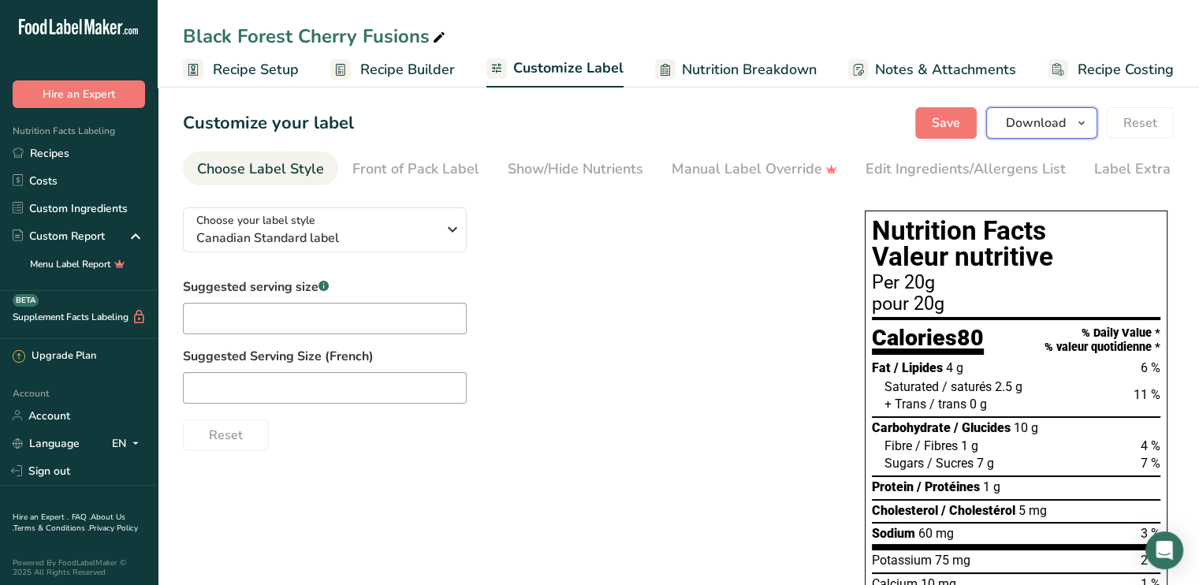
click at [1053, 129] on span "Download" at bounding box center [1036, 123] width 60 height 19
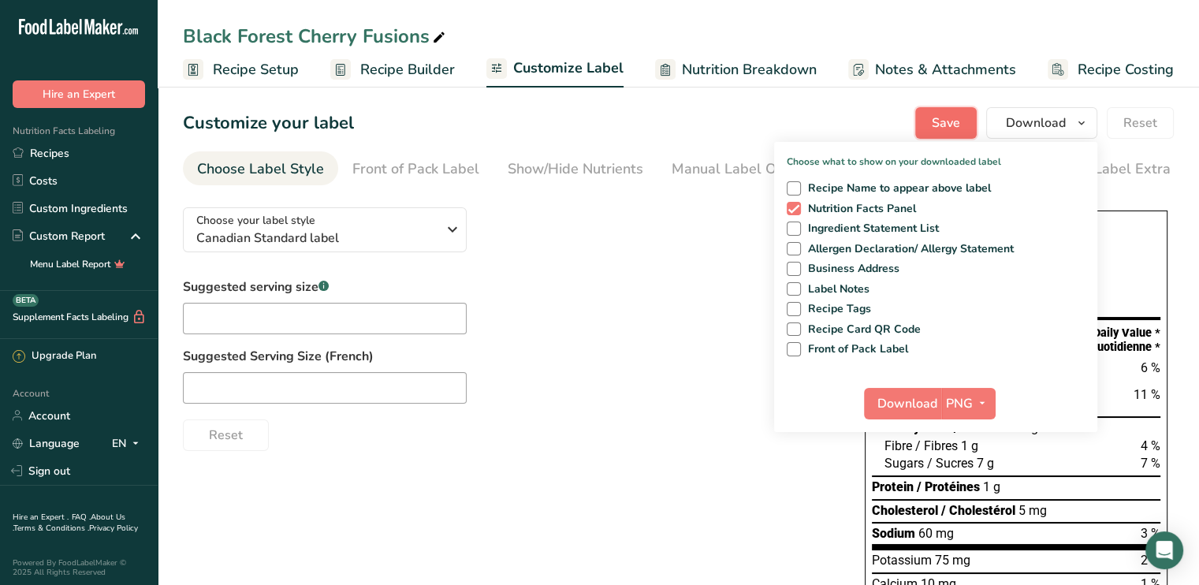
click at [943, 122] on span "Save" at bounding box center [946, 123] width 28 height 19
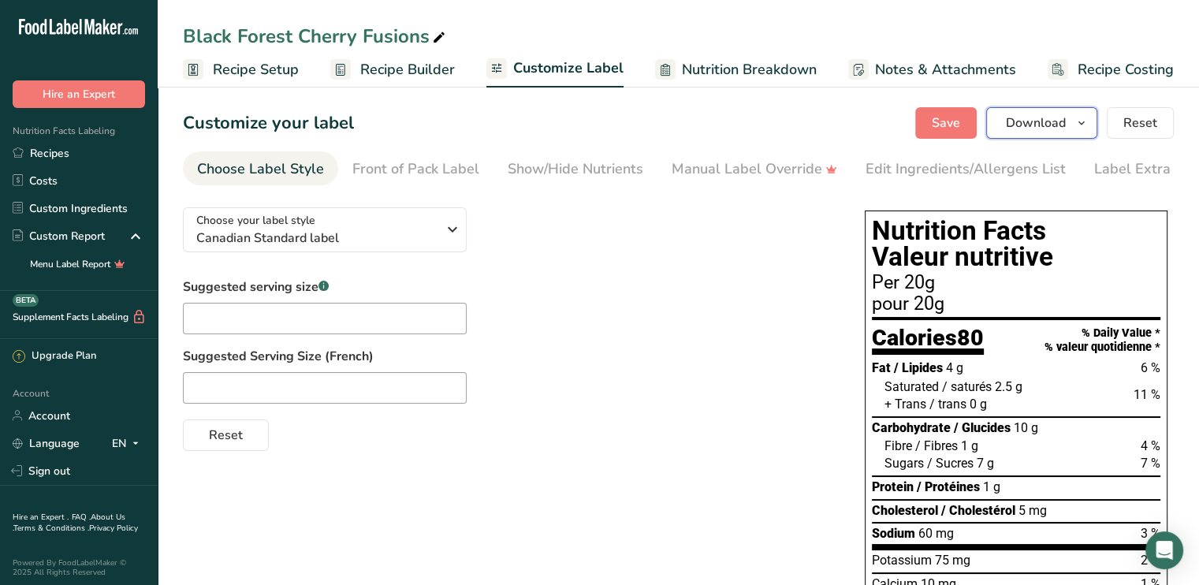
click at [1039, 129] on span "Download" at bounding box center [1036, 123] width 60 height 19
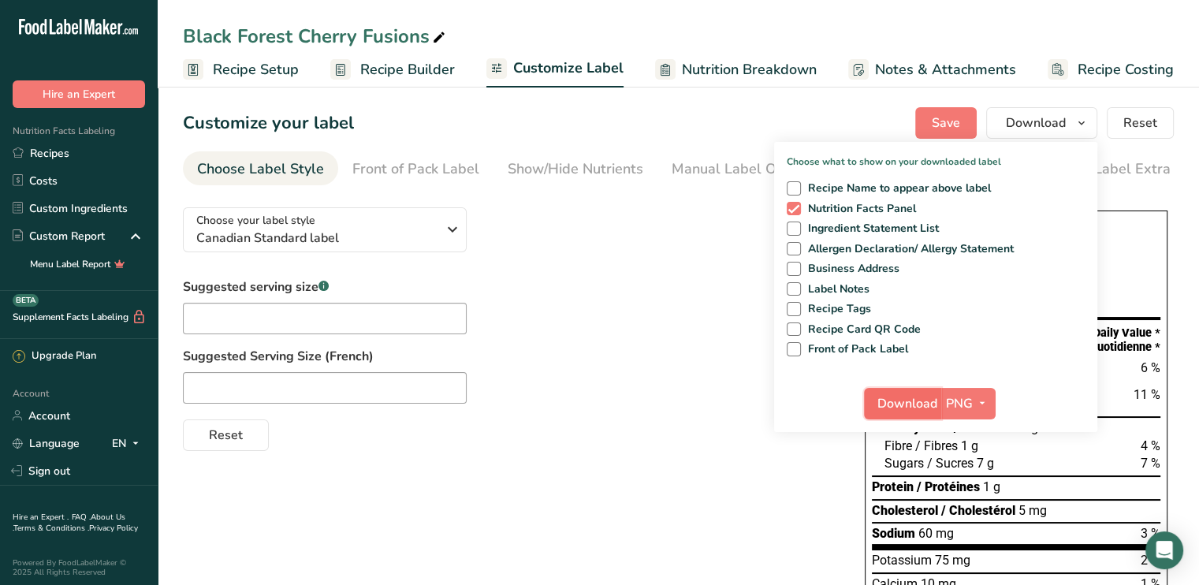
click at [899, 403] on span "Download" at bounding box center [908, 403] width 60 height 19
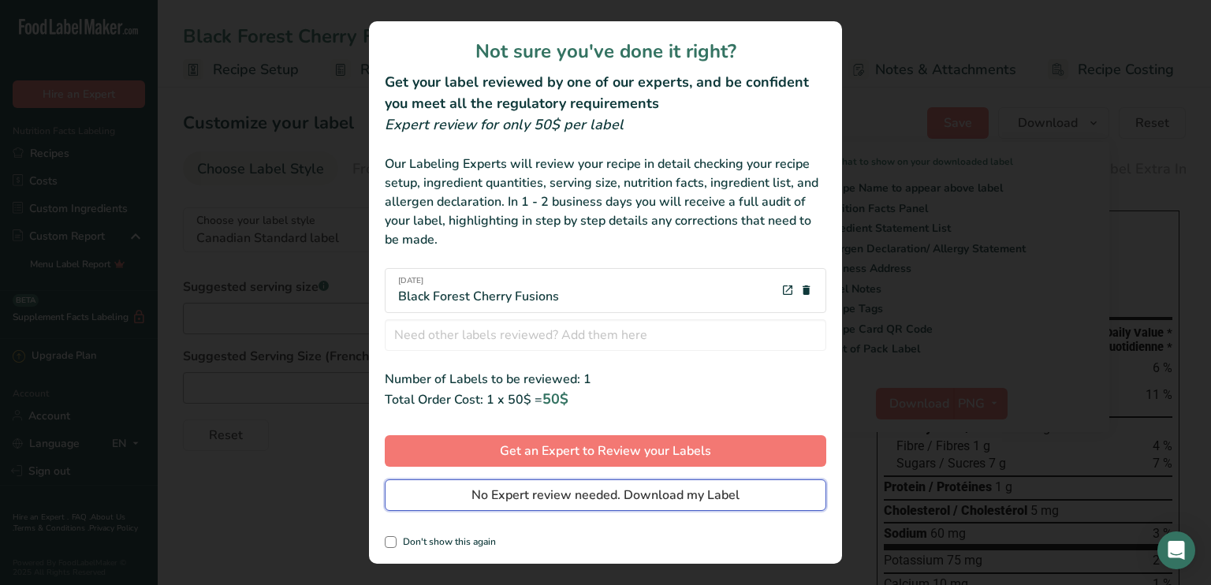
click at [605, 492] on span "No Expert review needed. Download my Label" at bounding box center [606, 495] width 268 height 19
